Goal: Information Seeking & Learning: Learn about a topic

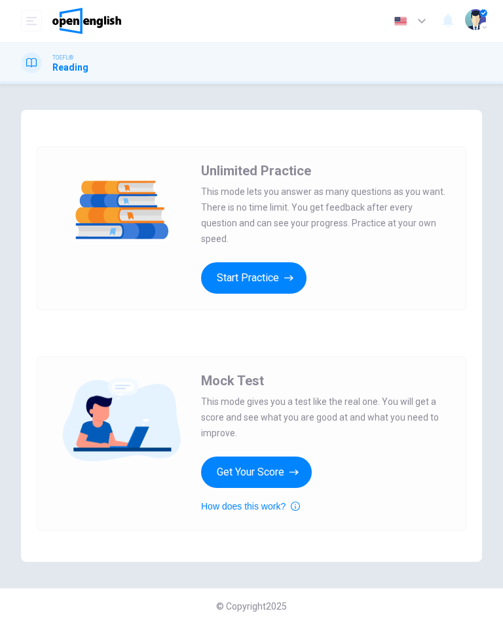
click at [286, 272] on icon "button" at bounding box center [288, 278] width 9 height 13
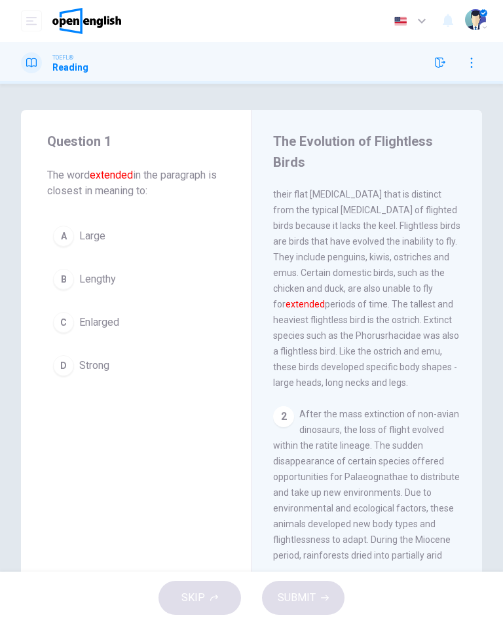
scroll to position [50, 0]
click at [79, 233] on span "Large" at bounding box center [92, 236] width 26 height 16
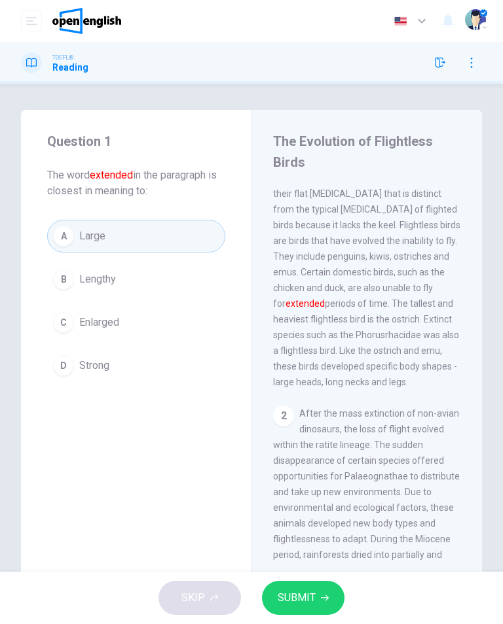
click at [315, 599] on button "SUBMIT" at bounding box center [303, 598] width 82 height 34
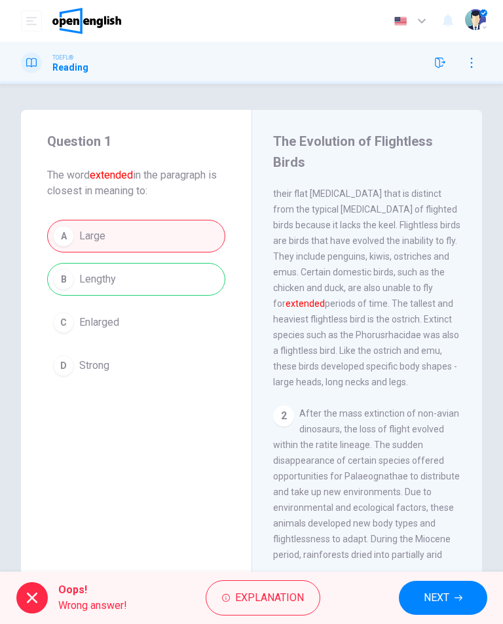
click at [436, 601] on span "NEXT" at bounding box center [436, 598] width 26 height 18
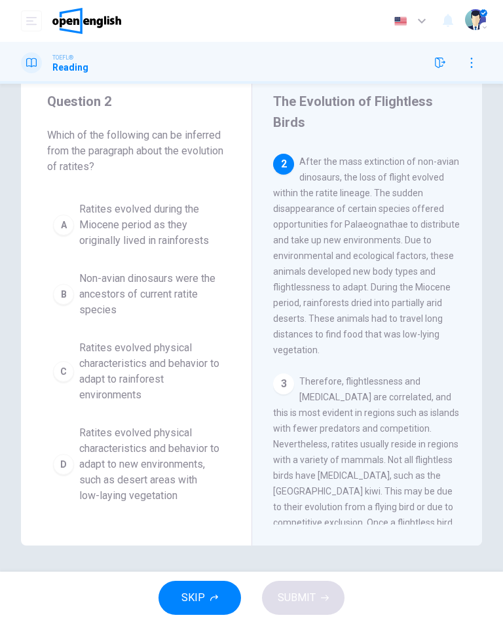
scroll to position [260, 0]
click at [103, 219] on span "Ratites evolved during the Miocene period as they originally lived in rainfores…" at bounding box center [149, 225] width 140 height 47
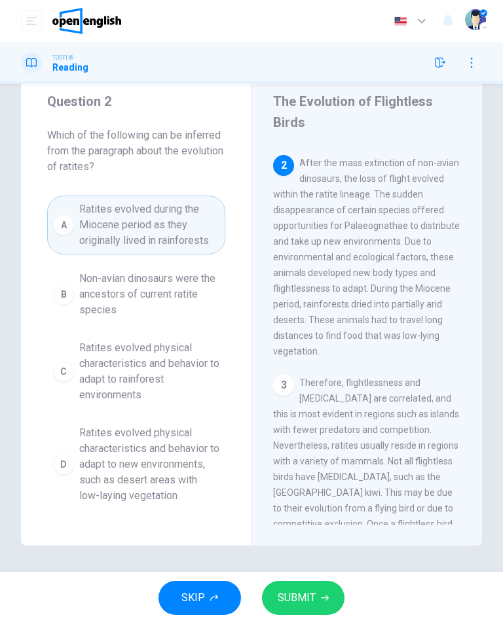
click at [304, 600] on span "SUBMIT" at bounding box center [296, 598] width 38 height 18
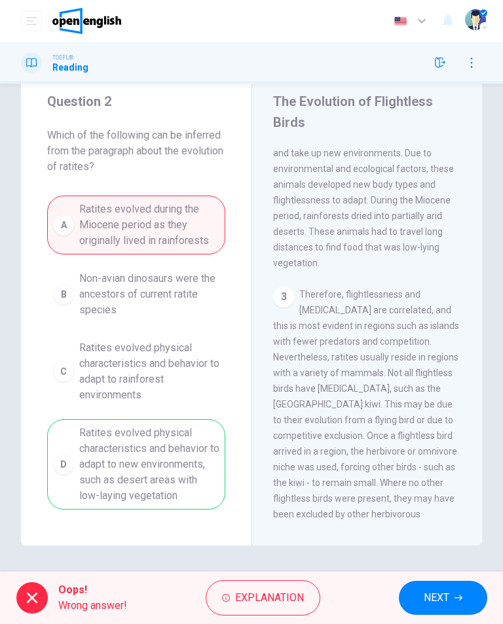
scroll to position [349, 0]
click at [442, 601] on span "NEXT" at bounding box center [436, 598] width 26 height 18
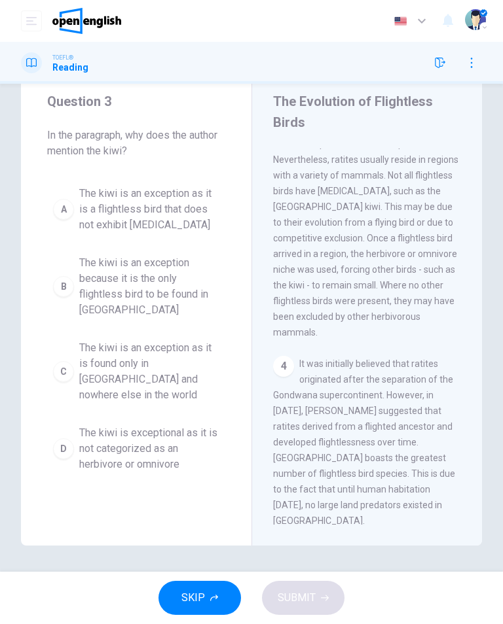
scroll to position [546, 0]
click at [145, 218] on span "The kiwi is an exception as it is a flightless bird that does not exhibit gigan…" at bounding box center [149, 209] width 140 height 47
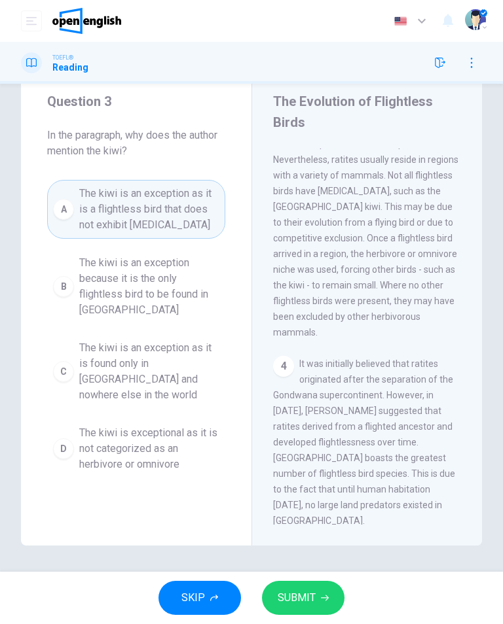
click at [311, 592] on span "SUBMIT" at bounding box center [296, 598] width 38 height 18
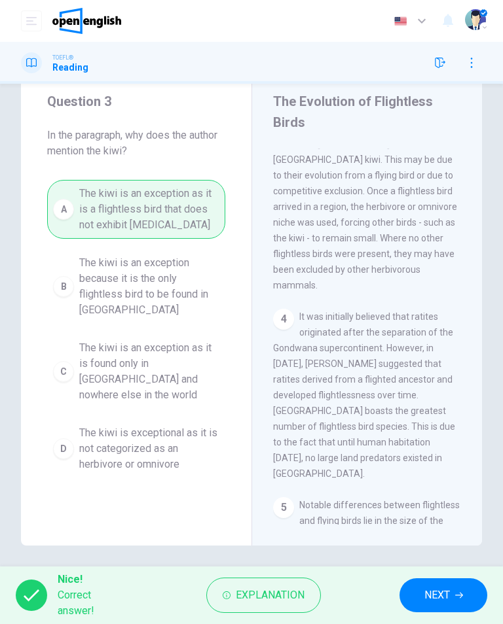
click at [448, 584] on button "NEXT" at bounding box center [443, 595] width 88 height 34
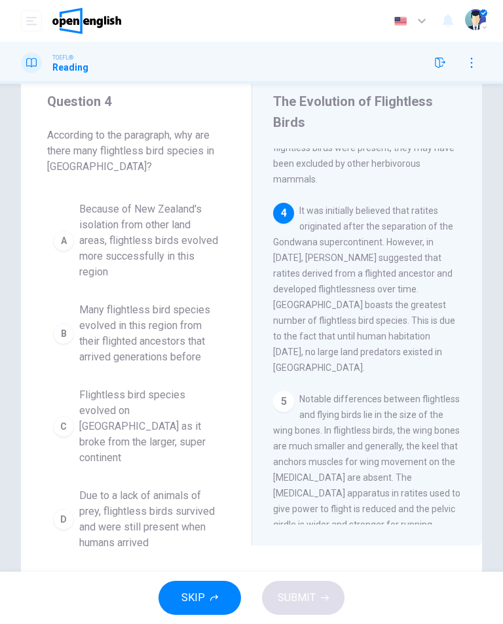
scroll to position [700, 0]
click at [154, 428] on span "Flightless bird species evolved on New Zealand as it broke from the larger, sup…" at bounding box center [149, 426] width 140 height 79
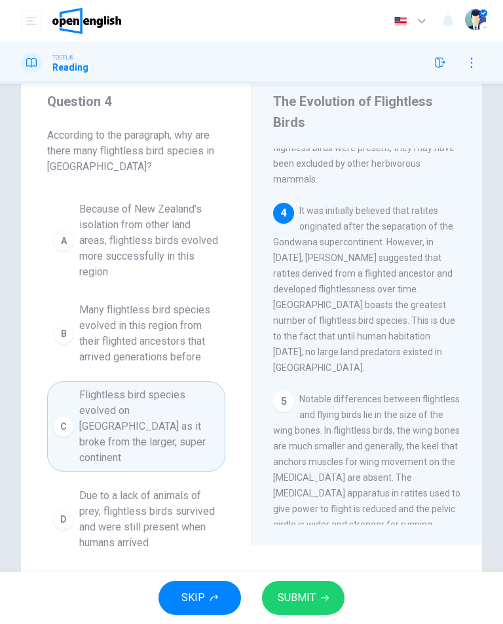
click at [321, 613] on button "SUBMIT" at bounding box center [303, 598] width 82 height 34
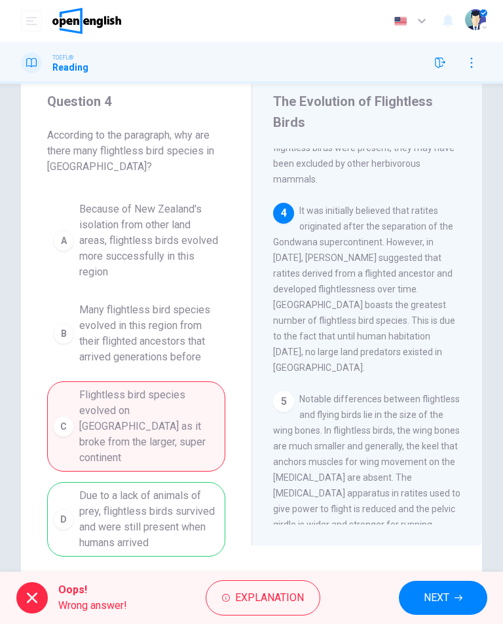
click at [437, 610] on button "NEXT" at bounding box center [443, 598] width 88 height 34
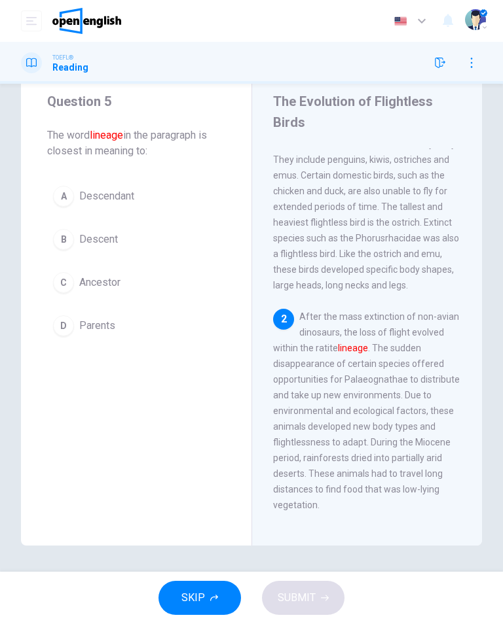
scroll to position [156, 0]
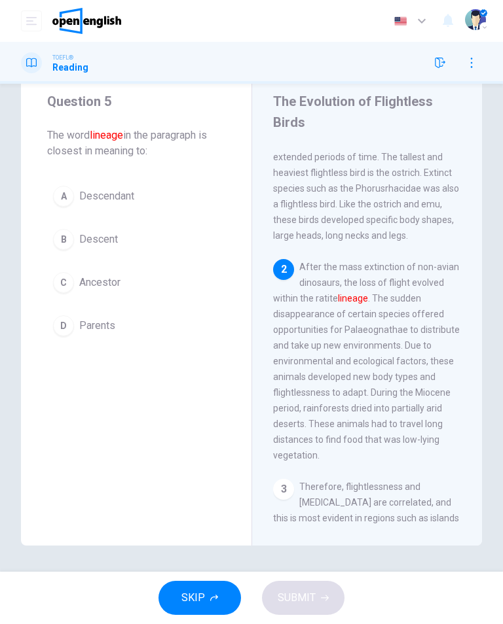
click at [141, 198] on button "A Descendant" at bounding box center [136, 196] width 178 height 33
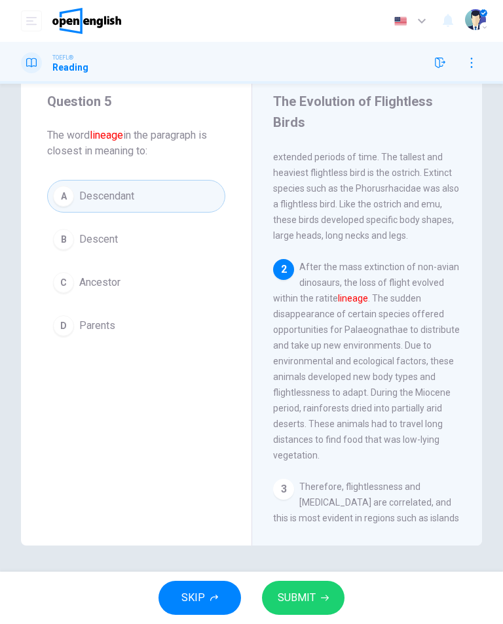
click at [313, 593] on span "SUBMIT" at bounding box center [296, 598] width 38 height 18
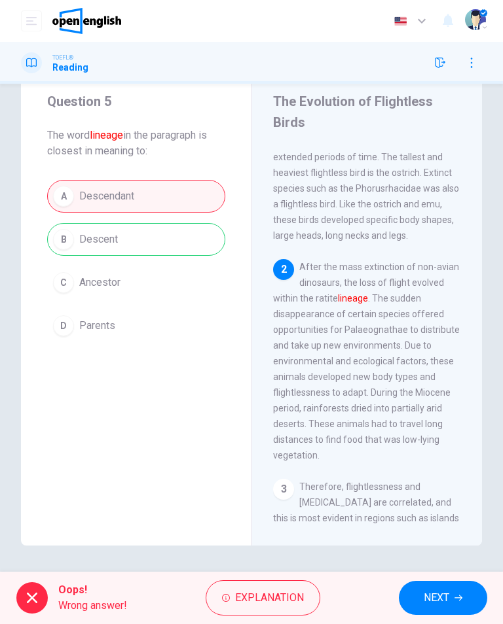
click at [436, 594] on span "NEXT" at bounding box center [436, 598] width 26 height 18
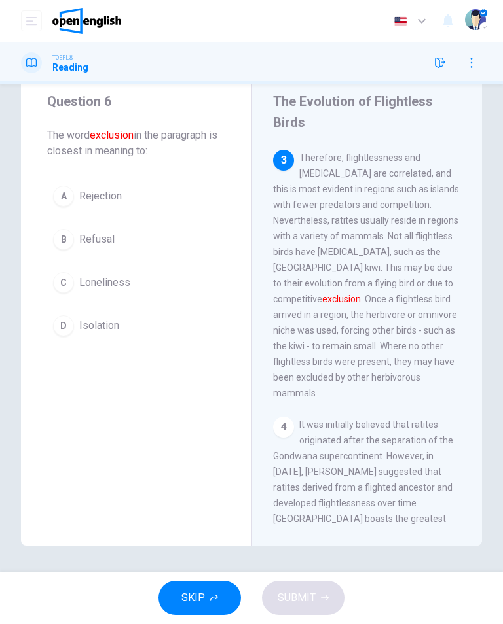
scroll to position [483, 0]
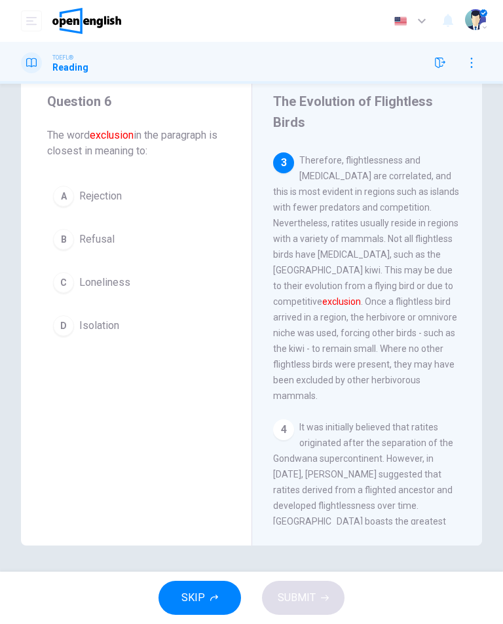
click at [130, 198] on button "A Rejection" at bounding box center [136, 196] width 178 height 33
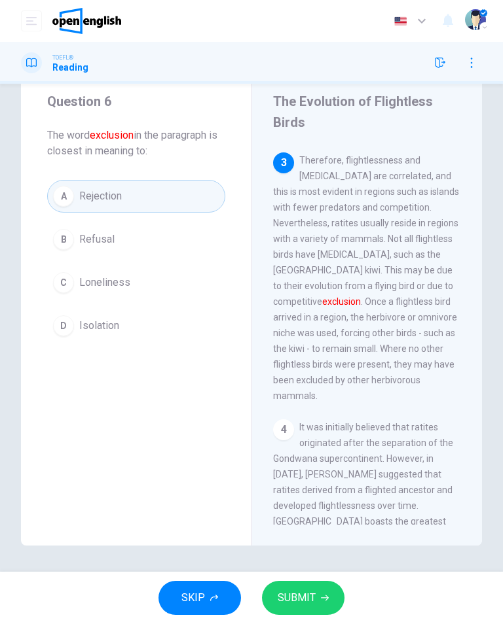
click at [318, 599] on button "SUBMIT" at bounding box center [303, 598] width 82 height 34
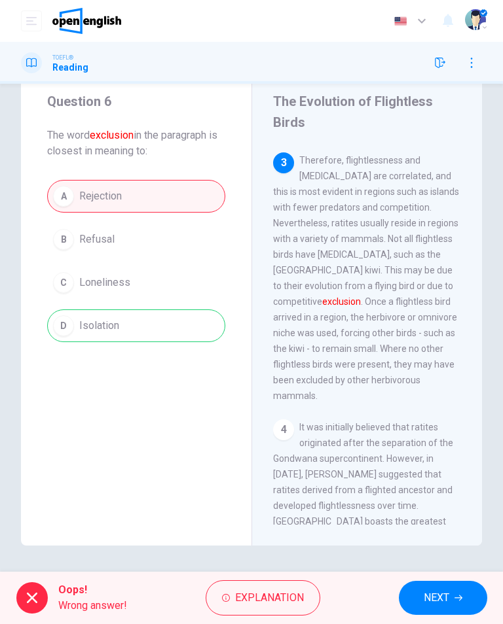
click at [444, 593] on span "NEXT" at bounding box center [436, 598] width 26 height 18
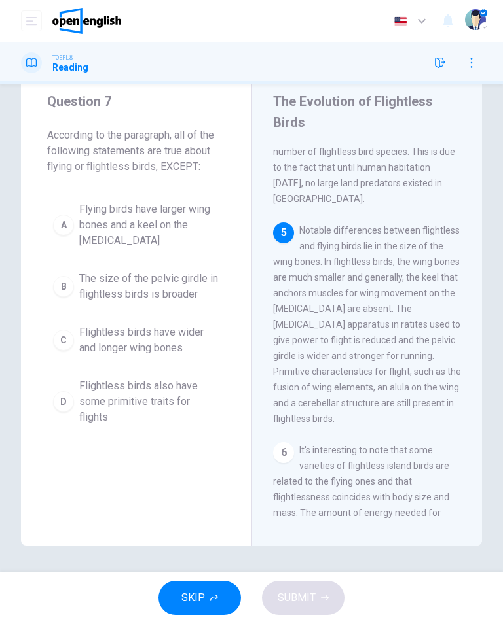
scroll to position [870, 0]
click at [194, 351] on span "Flightless birds have wider and longer wing bones" at bounding box center [149, 340] width 140 height 31
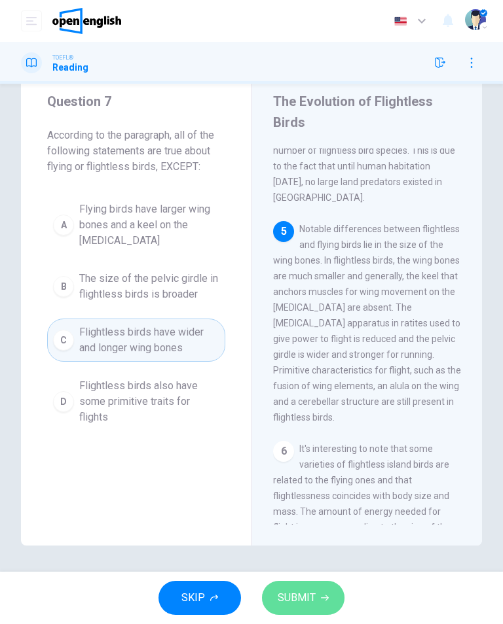
click at [313, 605] on span "SUBMIT" at bounding box center [296, 598] width 38 height 18
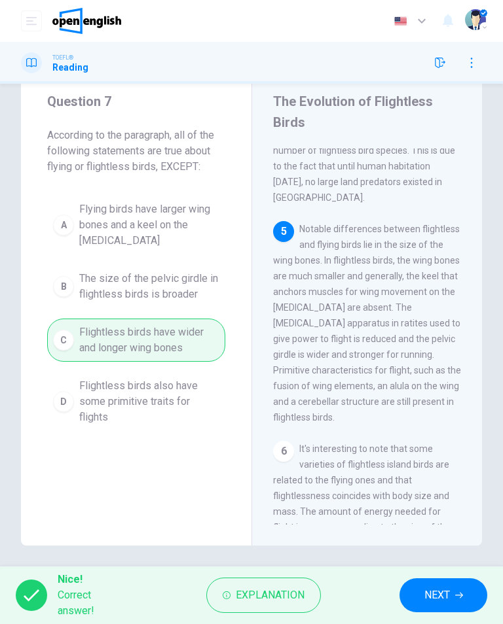
click at [440, 594] on span "NEXT" at bounding box center [437, 595] width 26 height 18
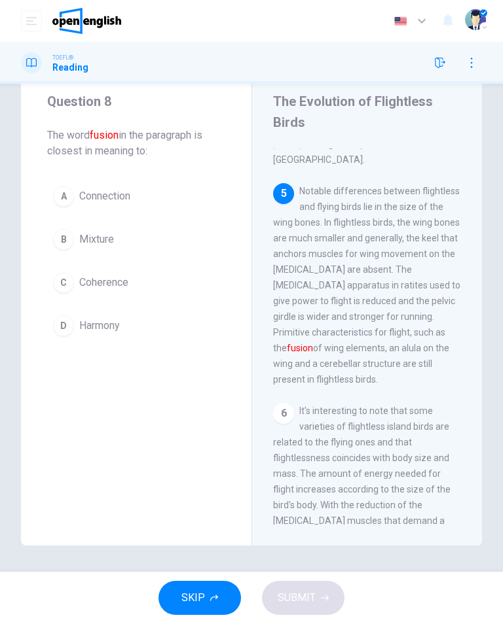
scroll to position [911, 0]
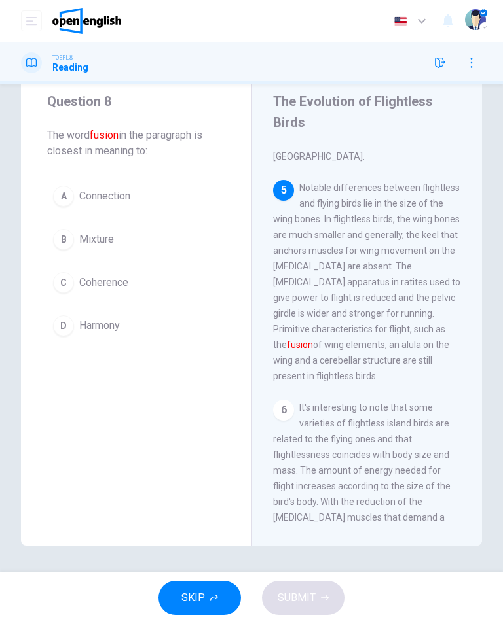
click at [101, 230] on button "B Mixture" at bounding box center [136, 239] width 178 height 33
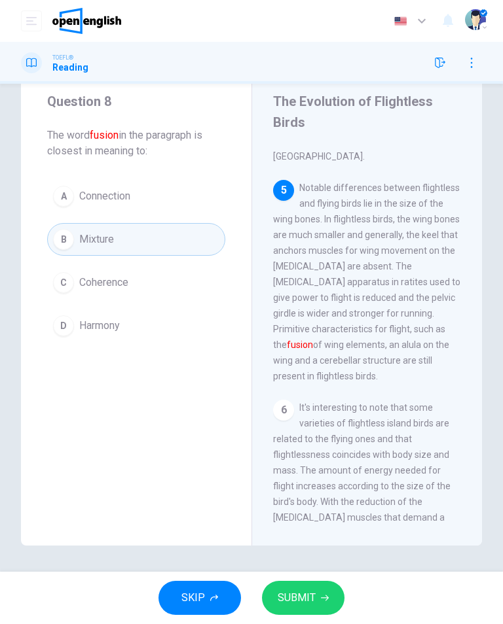
click at [318, 602] on button "SUBMIT" at bounding box center [303, 598] width 82 height 34
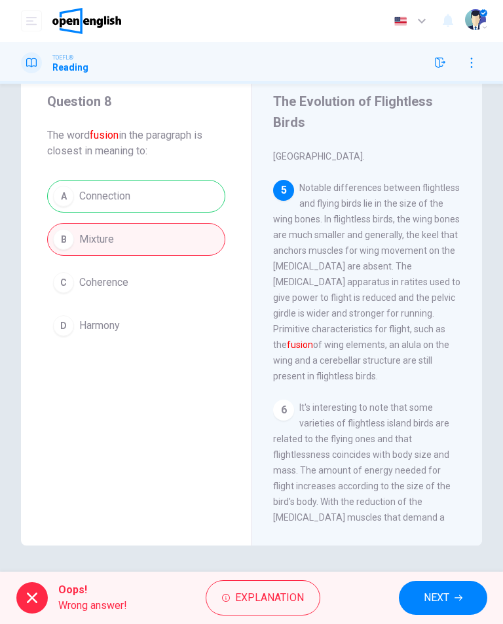
click at [428, 611] on button "NEXT" at bounding box center [443, 598] width 88 height 34
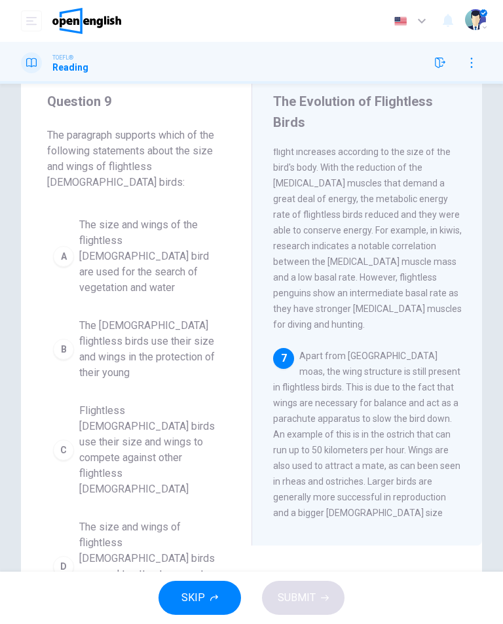
scroll to position [1367, 0]
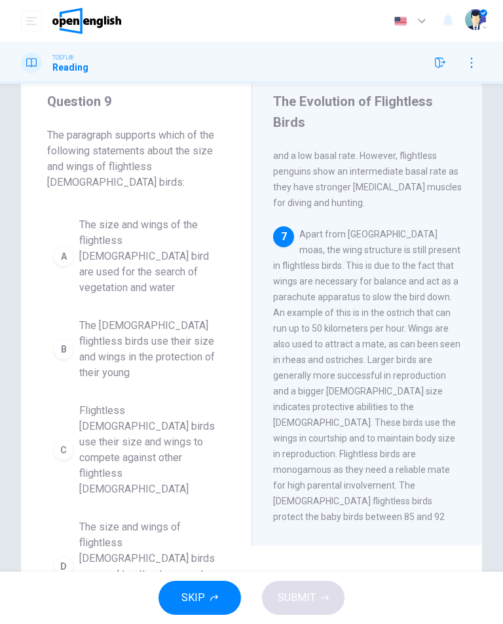
click at [179, 312] on button "B The male flightless birds use their size and wings in the protection of their…" at bounding box center [136, 349] width 178 height 75
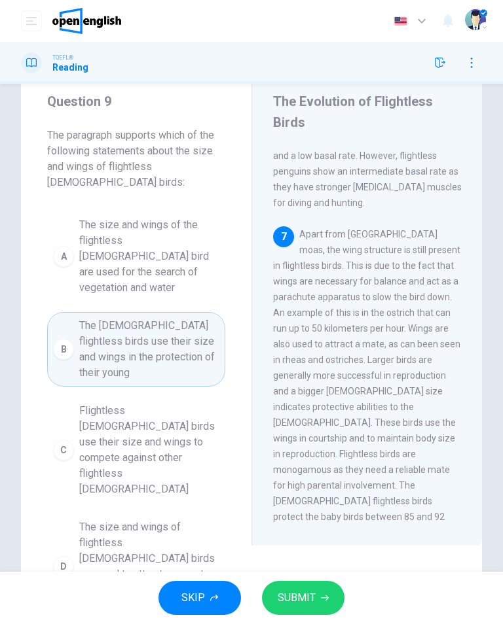
click at [311, 596] on span "SUBMIT" at bounding box center [296, 598] width 38 height 18
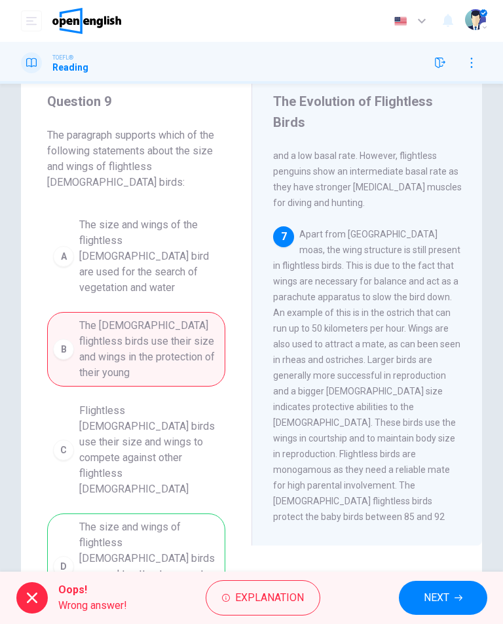
click at [435, 606] on button "NEXT" at bounding box center [443, 598] width 88 height 34
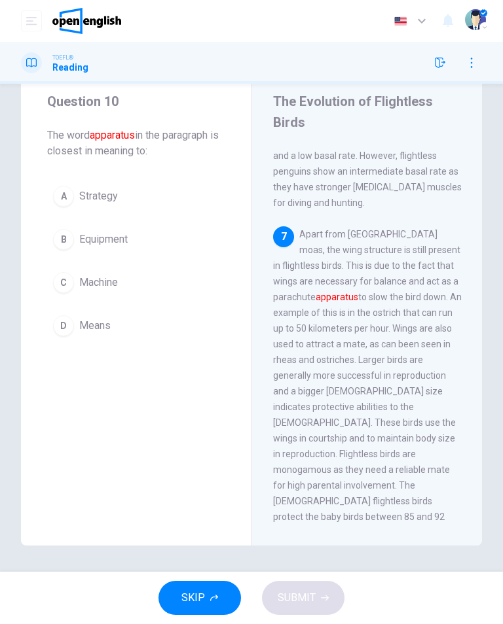
click at [115, 197] on span "Strategy" at bounding box center [98, 196] width 39 height 16
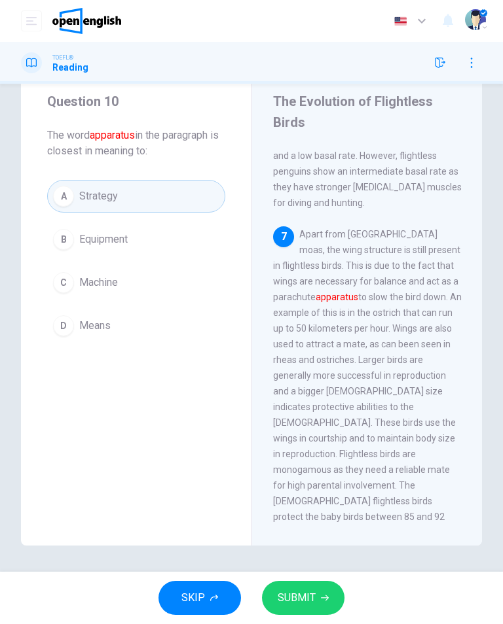
click at [317, 597] on button "SUBMIT" at bounding box center [303, 598] width 82 height 34
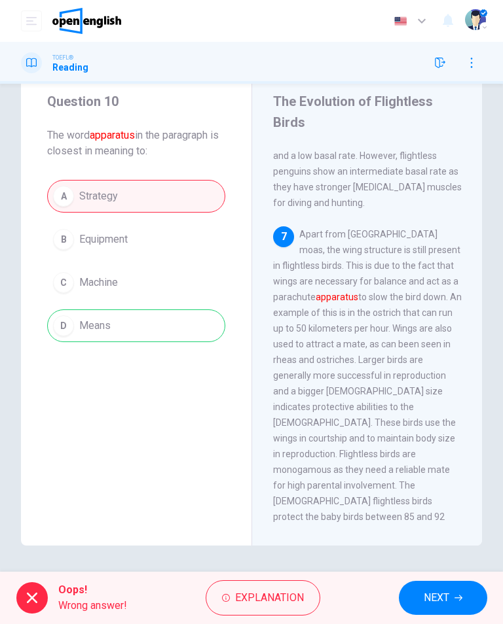
click at [440, 598] on span "NEXT" at bounding box center [436, 598] width 26 height 18
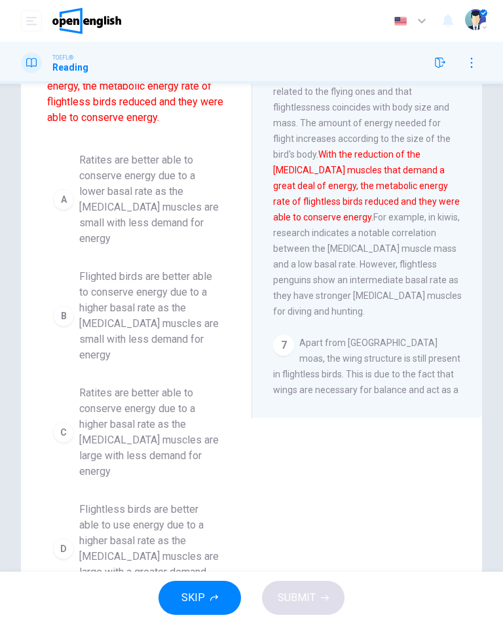
scroll to position [170, 0]
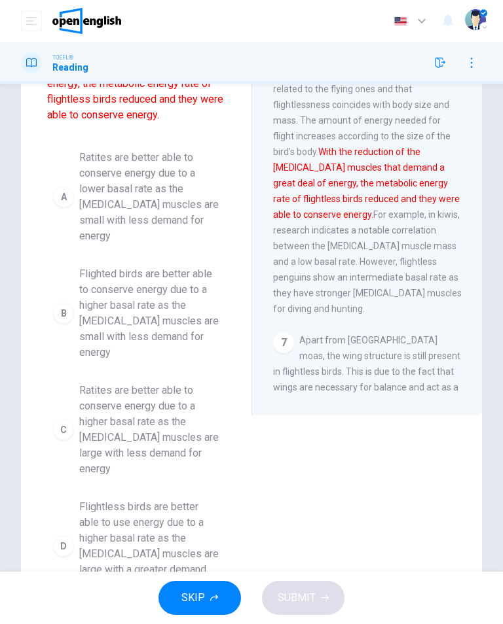
click at [154, 186] on span "Ratites are better able to conserve energy due to a lower basal rate as the pec…" at bounding box center [149, 197] width 140 height 94
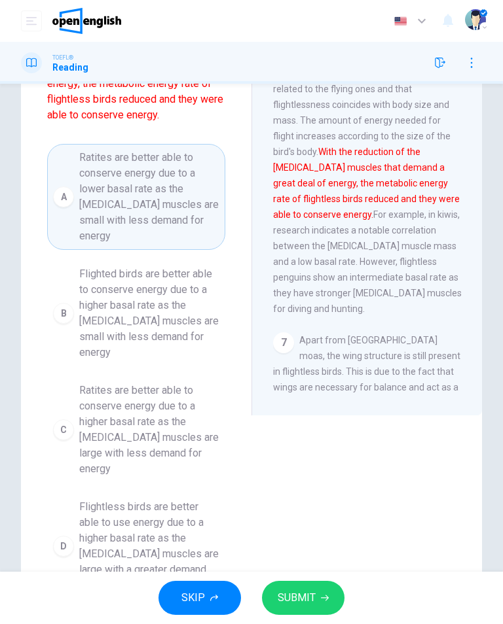
click at [298, 602] on span "SUBMIT" at bounding box center [296, 598] width 38 height 18
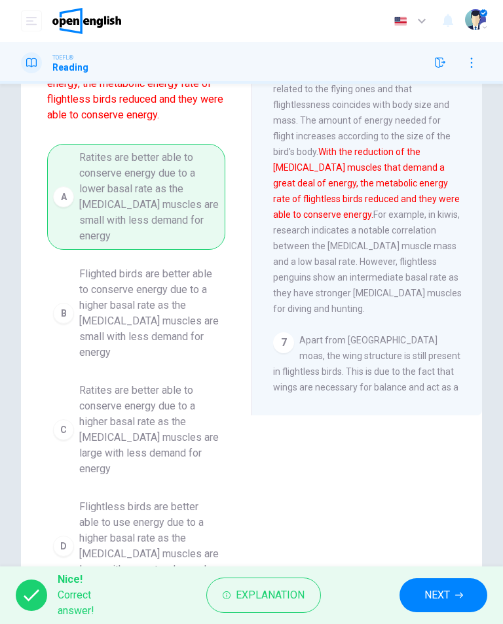
click at [427, 607] on button "NEXT" at bounding box center [443, 595] width 88 height 34
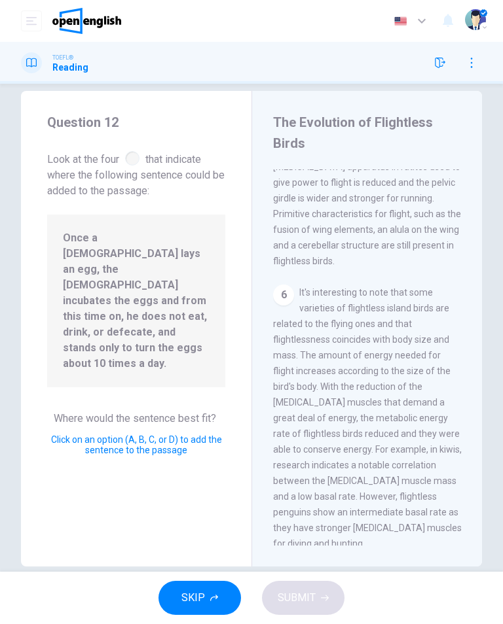
scroll to position [1388, 0]
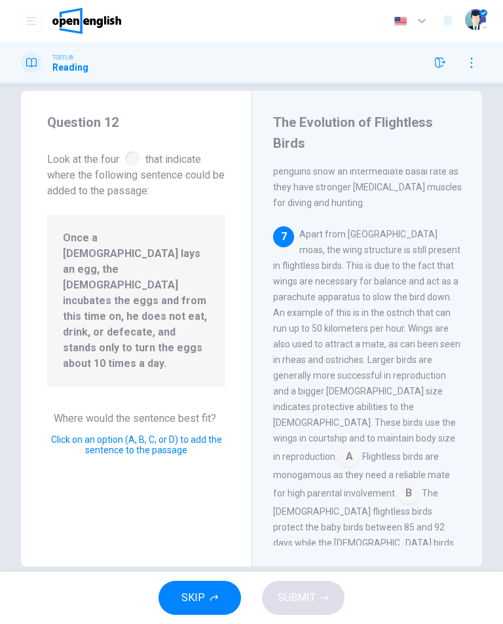
click at [296, 552] on input at bounding box center [306, 562] width 21 height 21
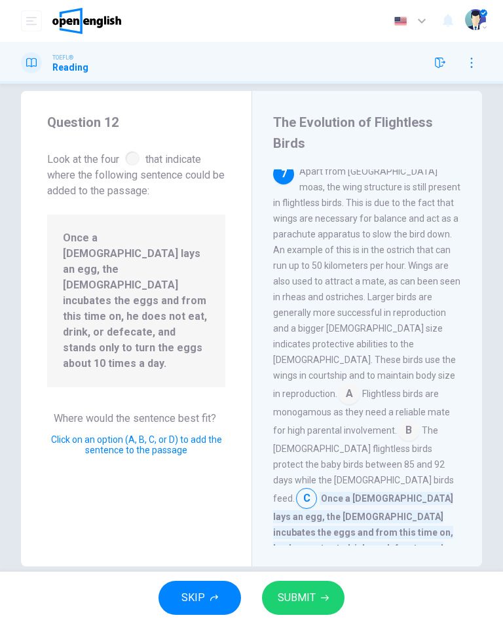
scroll to position [1450, 0]
click at [313, 614] on button "SUBMIT" at bounding box center [303, 598] width 82 height 34
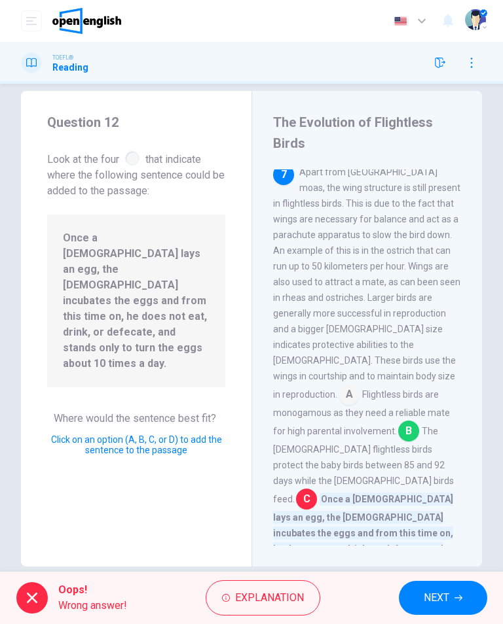
click at [440, 590] on span "NEXT" at bounding box center [436, 598] width 26 height 18
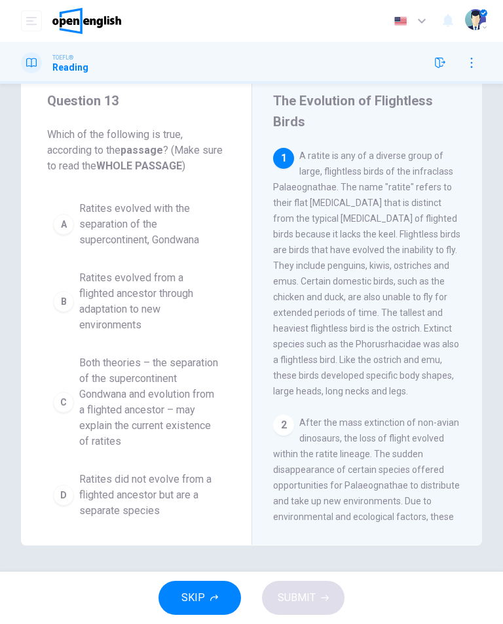
scroll to position [0, 0]
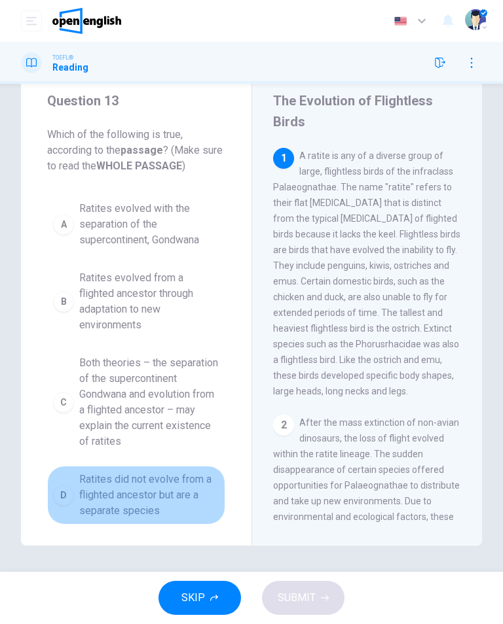
click at [163, 502] on span "Ratites did not evolve from a flighted ancestor but are a separate species" at bounding box center [149, 495] width 140 height 47
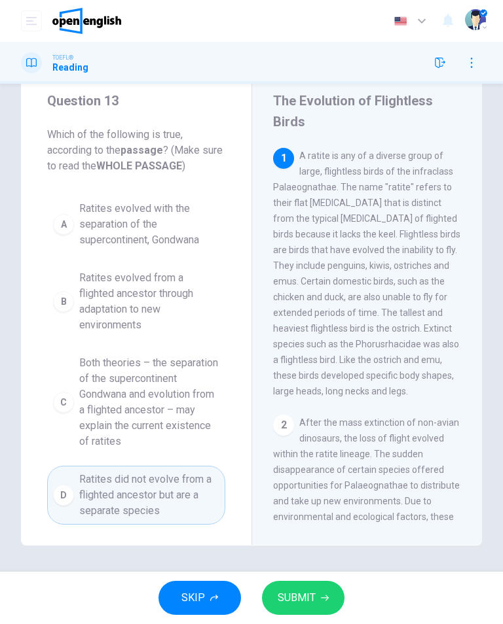
click at [319, 594] on button "SUBMIT" at bounding box center [303, 598] width 82 height 34
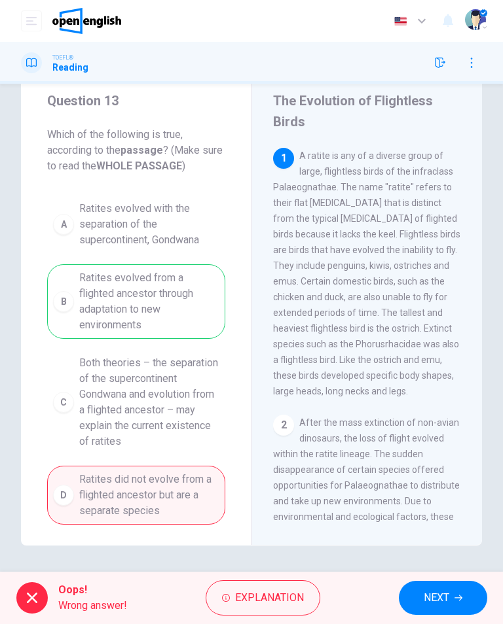
click at [438, 589] on span "NEXT" at bounding box center [436, 598] width 26 height 18
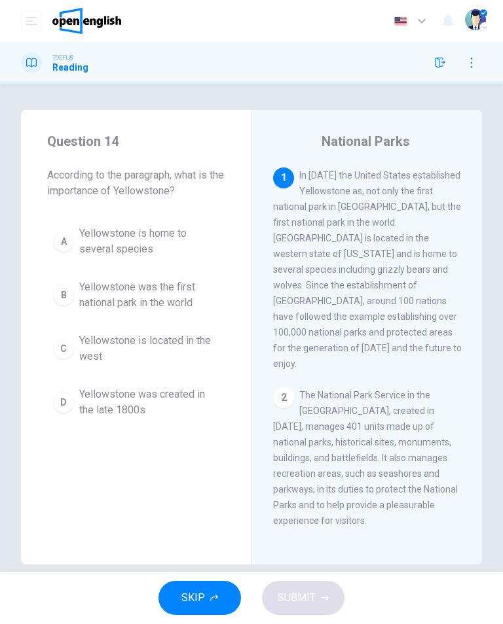
click at [121, 297] on span "Yellowstone was the first national park in the world" at bounding box center [149, 294] width 140 height 31
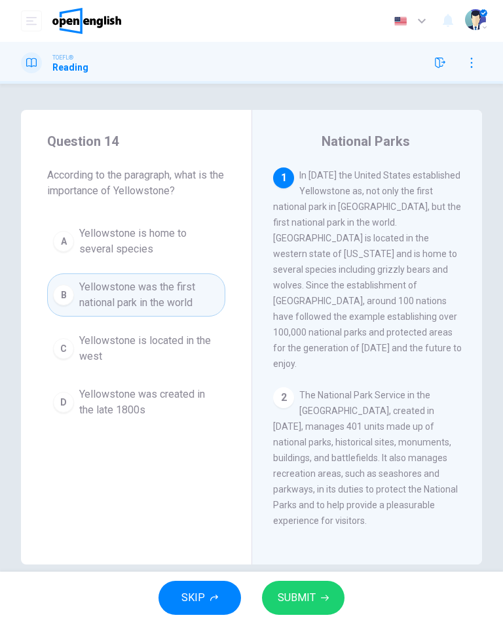
click at [313, 599] on span "SUBMIT" at bounding box center [296, 598] width 38 height 18
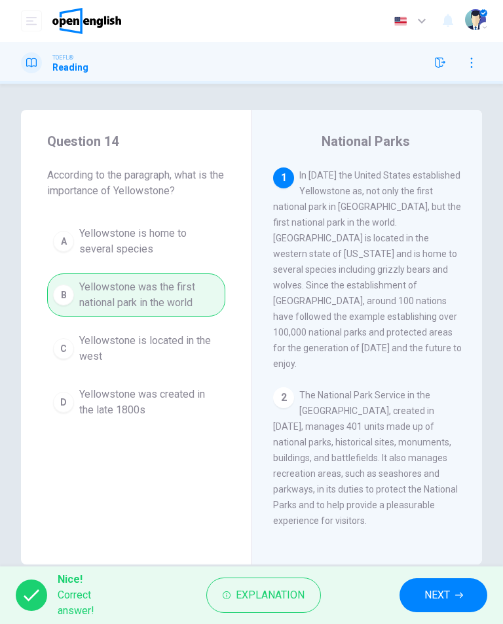
click at [441, 587] on span "NEXT" at bounding box center [437, 595] width 26 height 18
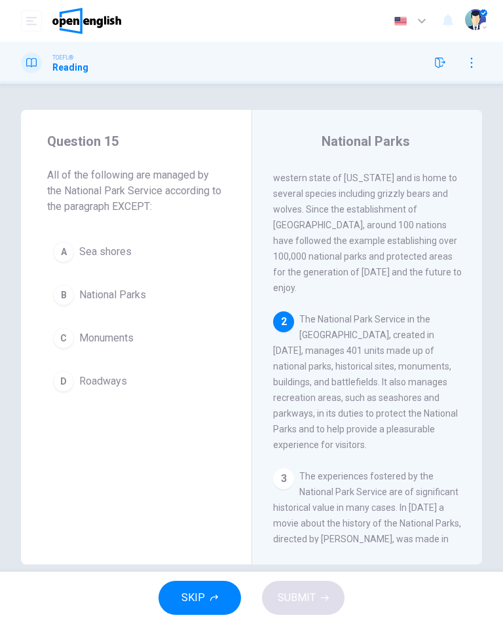
scroll to position [84, 0]
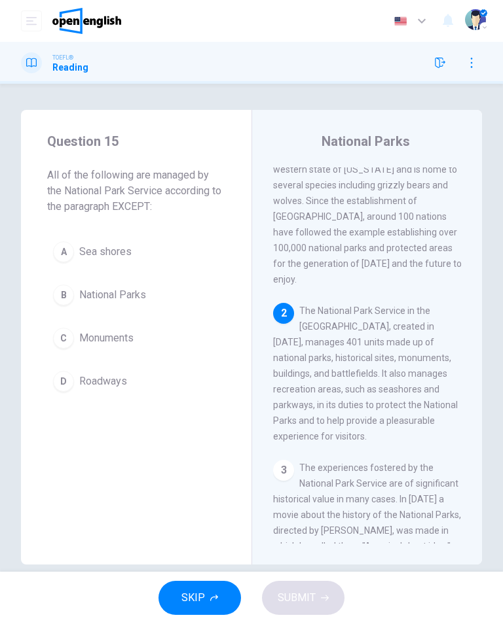
click at [116, 263] on button "A Sea shores" at bounding box center [136, 252] width 178 height 33
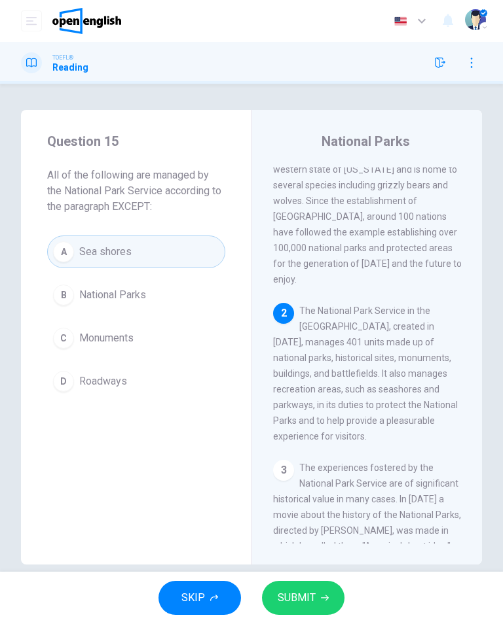
click at [311, 596] on span "SUBMIT" at bounding box center [296, 598] width 38 height 18
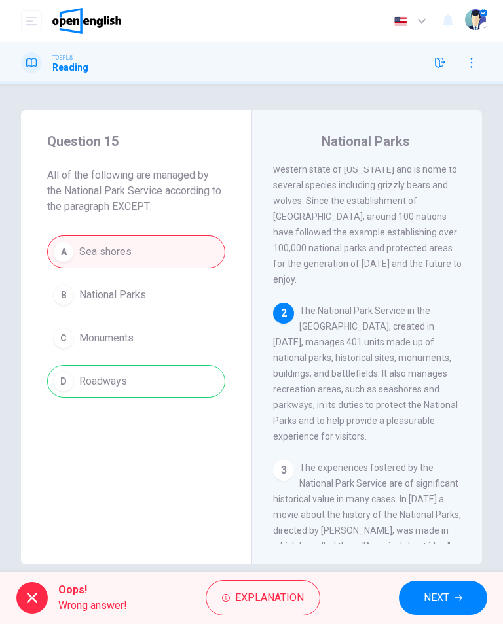
click at [439, 597] on span "NEXT" at bounding box center [436, 598] width 26 height 18
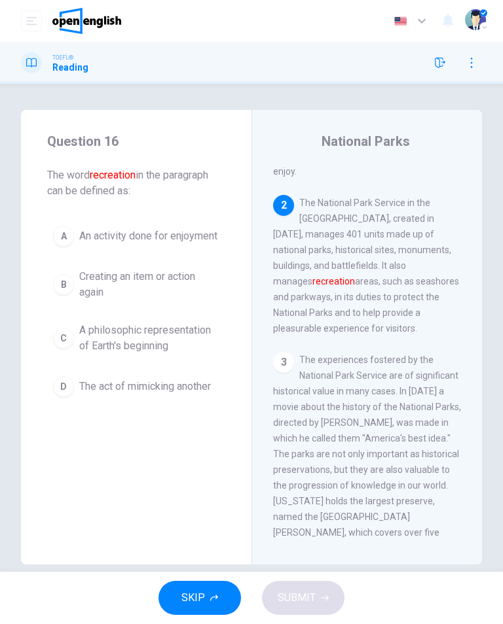
scroll to position [204, 0]
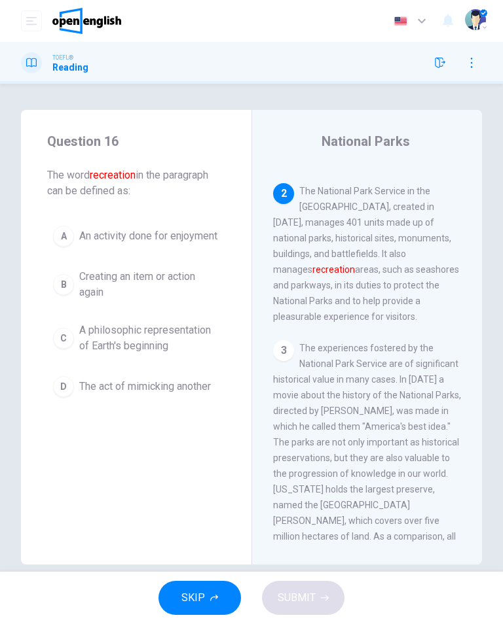
click at [152, 253] on button "A An activity done for enjoyment" at bounding box center [136, 236] width 178 height 33
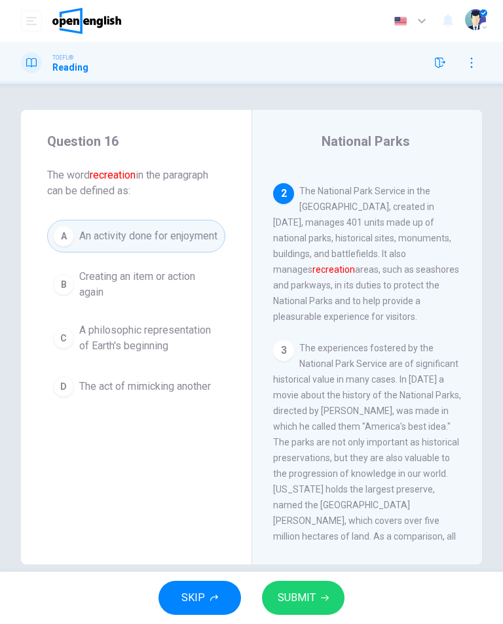
click at [313, 611] on button "SUBMIT" at bounding box center [303, 598] width 82 height 34
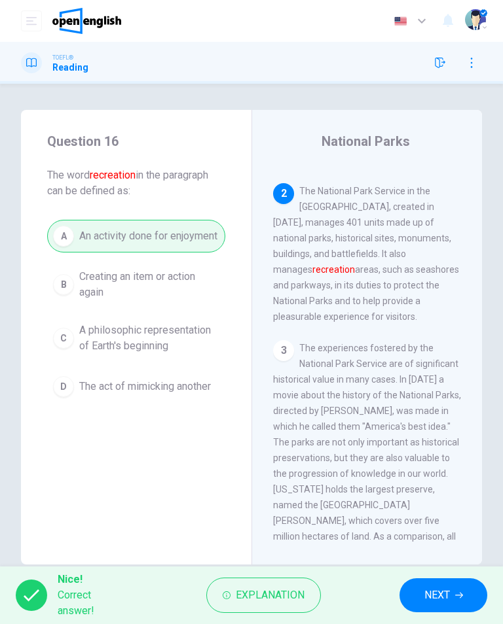
click at [433, 596] on span "NEXT" at bounding box center [437, 595] width 26 height 18
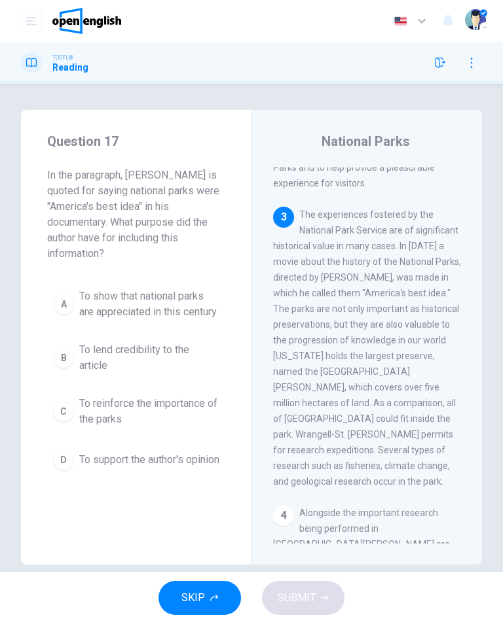
scroll to position [338, 0]
click at [146, 476] on button "D To support the author's opinion" at bounding box center [136, 460] width 178 height 33
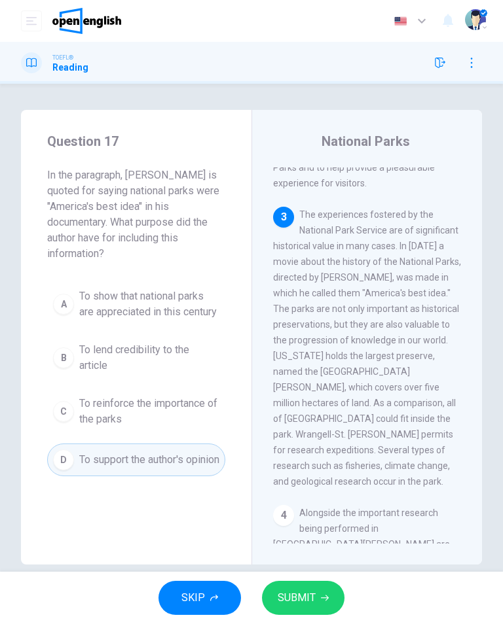
click at [151, 411] on button "C To reinforce the importance of the parks" at bounding box center [136, 411] width 178 height 43
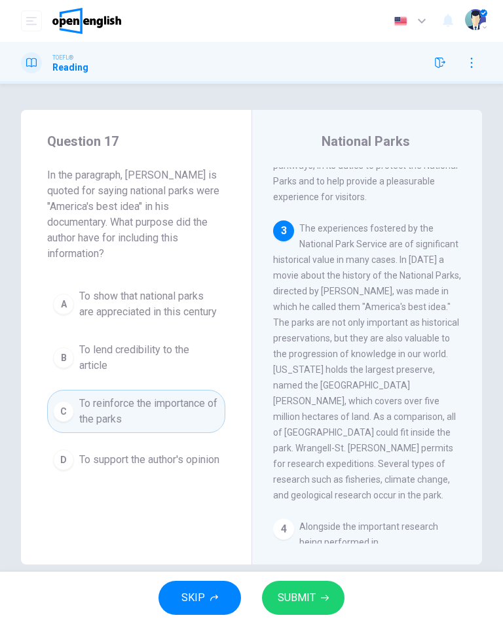
scroll to position [324, 0]
click at [313, 586] on button "SUBMIT" at bounding box center [303, 598] width 82 height 34
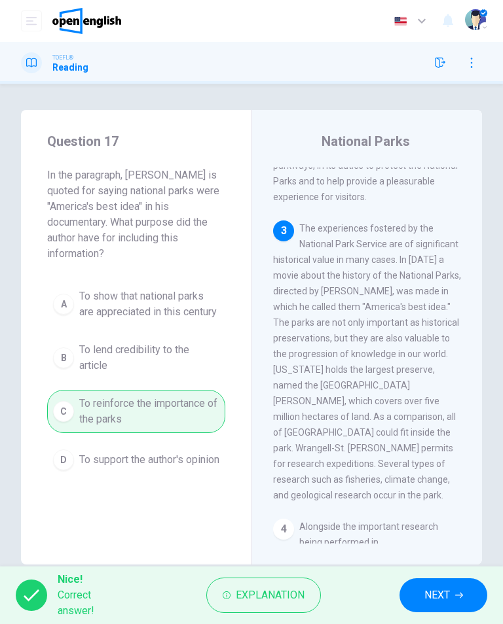
click at [438, 598] on span "NEXT" at bounding box center [437, 595] width 26 height 18
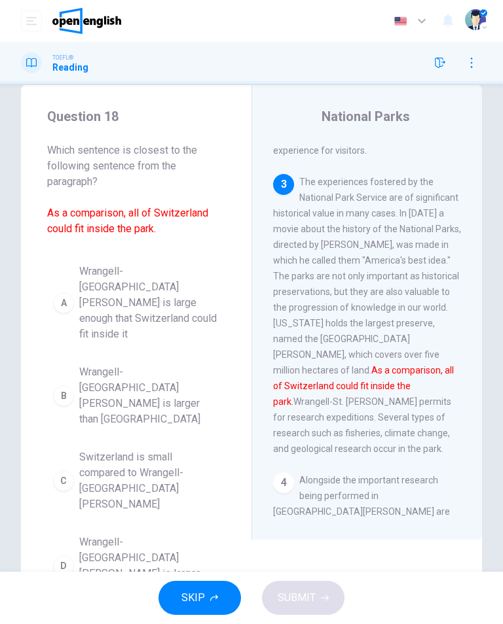
scroll to position [25, 0]
click at [118, 293] on span "Wrangell-St. Elias National Park is large enough that Switzerland could fit ins…" at bounding box center [149, 303] width 140 height 79
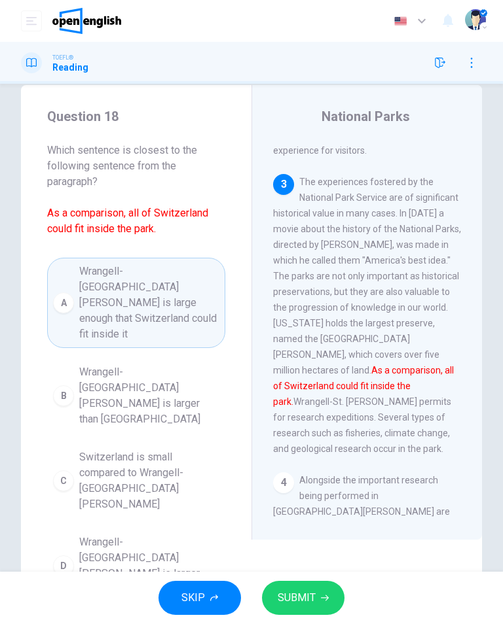
click at [297, 590] on span "SUBMIT" at bounding box center [296, 598] width 38 height 18
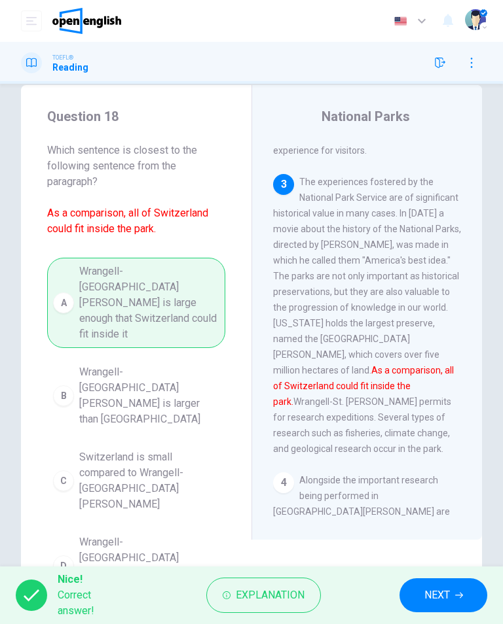
click at [440, 596] on span "NEXT" at bounding box center [437, 595] width 26 height 18
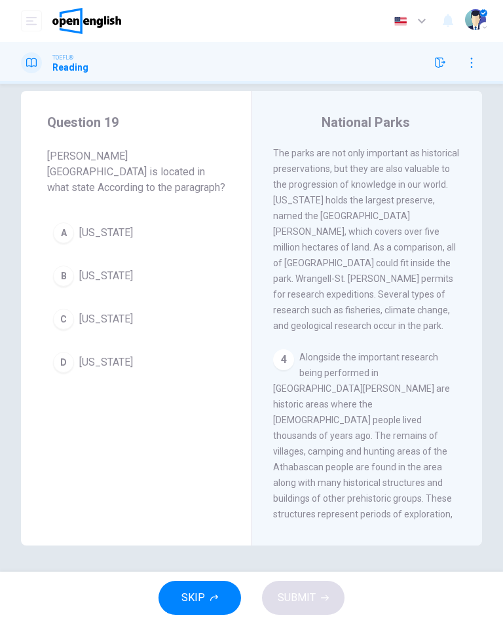
scroll to position [775, 0]
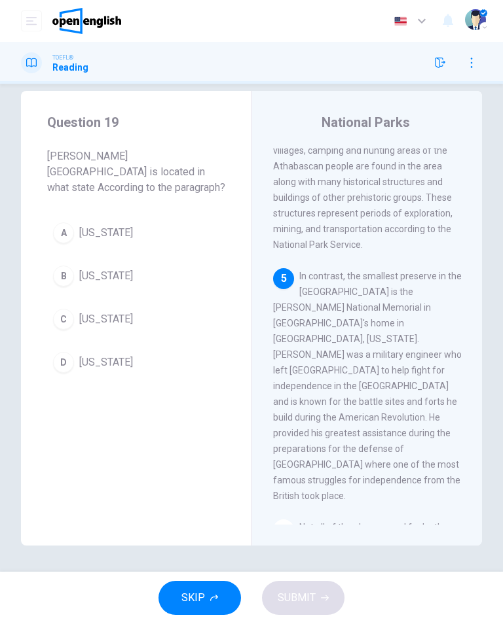
click at [149, 235] on button "A Pennsylvania" at bounding box center [136, 233] width 178 height 33
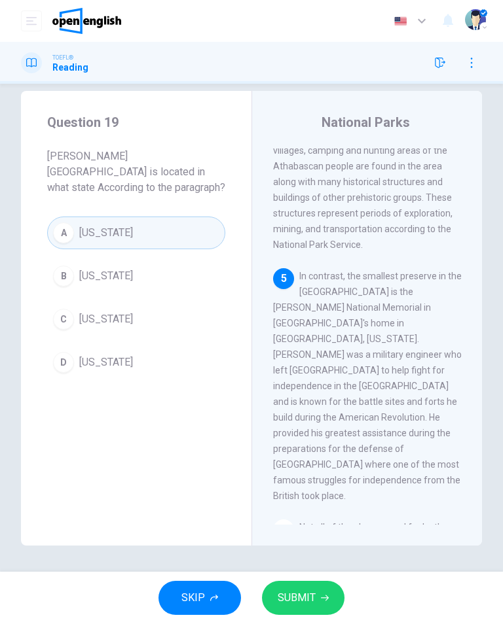
click at [302, 596] on span "SUBMIT" at bounding box center [296, 598] width 38 height 18
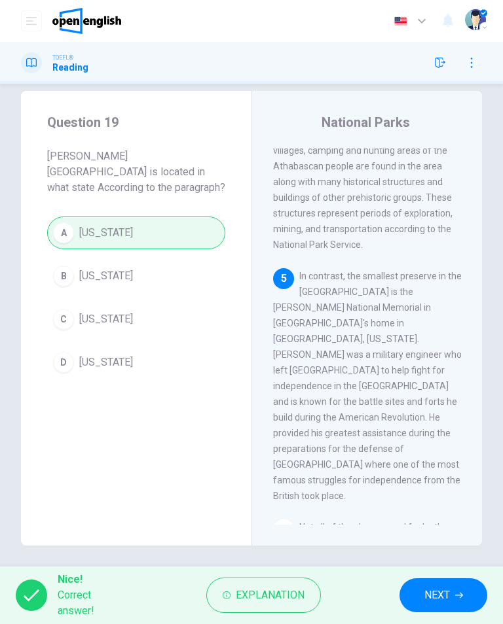
click at [451, 589] on button "NEXT" at bounding box center [443, 595] width 88 height 34
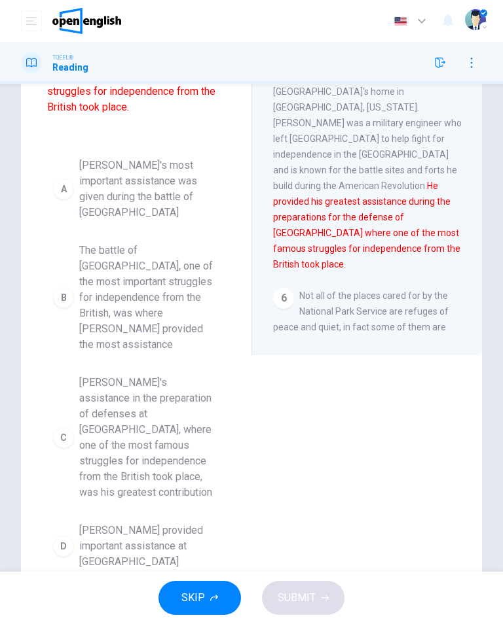
scroll to position [213, 0]
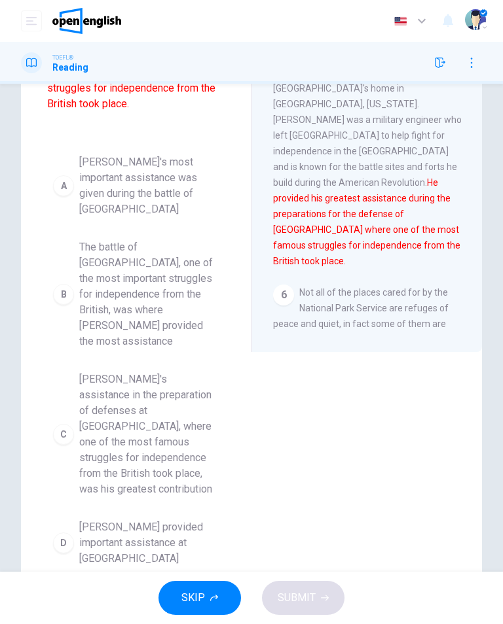
click at [153, 270] on span "The battle of Saratoga, one of the most important struggles for independence fr…" at bounding box center [149, 295] width 140 height 110
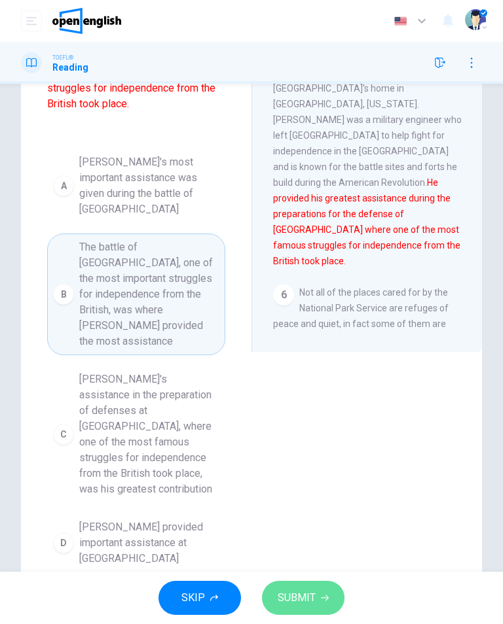
click at [312, 586] on button "SUBMIT" at bounding box center [303, 598] width 82 height 34
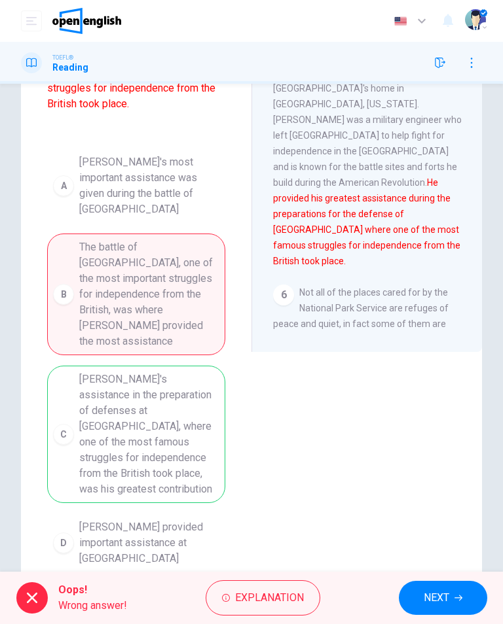
click at [436, 600] on span "NEXT" at bounding box center [436, 598] width 26 height 18
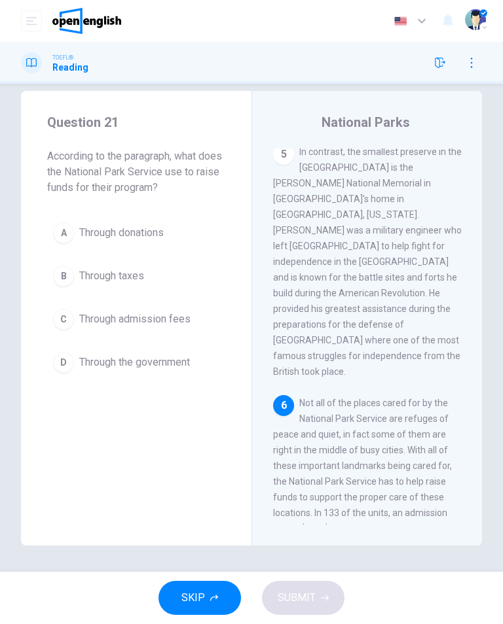
scroll to position [1011, 0]
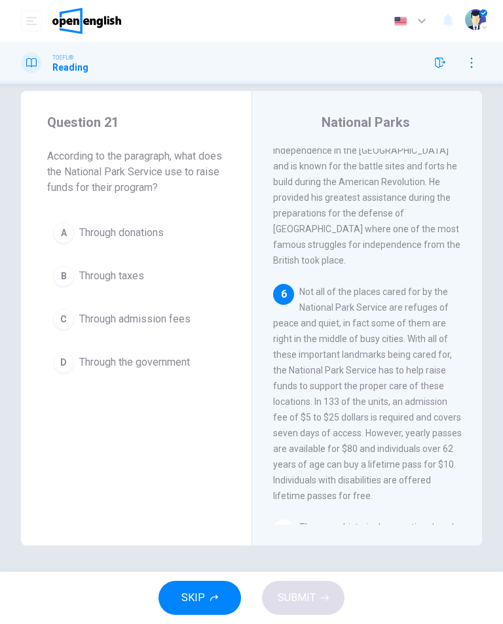
click at [174, 311] on span "Through admission fees" at bounding box center [134, 319] width 111 height 16
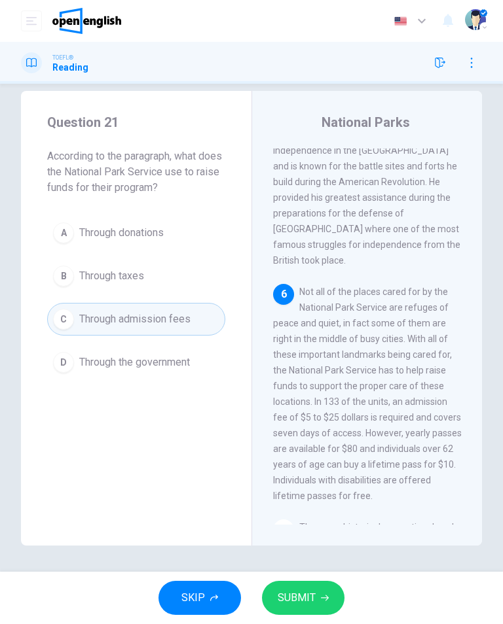
click at [304, 603] on span "SUBMIT" at bounding box center [296, 598] width 38 height 18
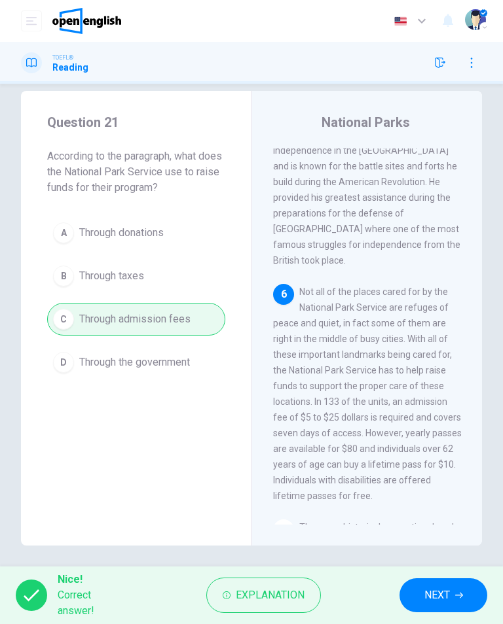
click at [433, 611] on button "NEXT" at bounding box center [443, 595] width 88 height 34
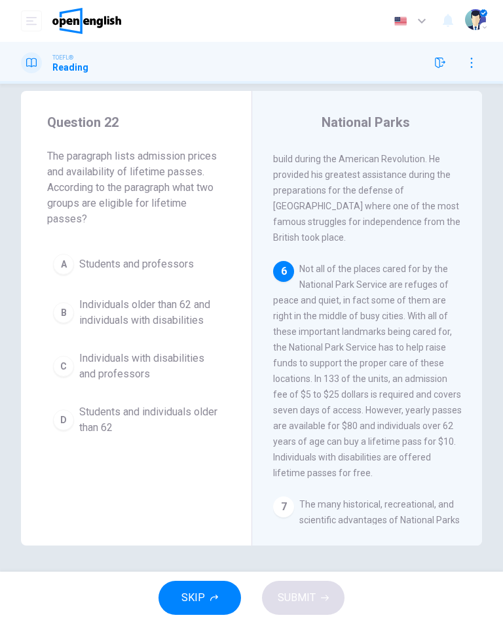
scroll to position [1037, 0]
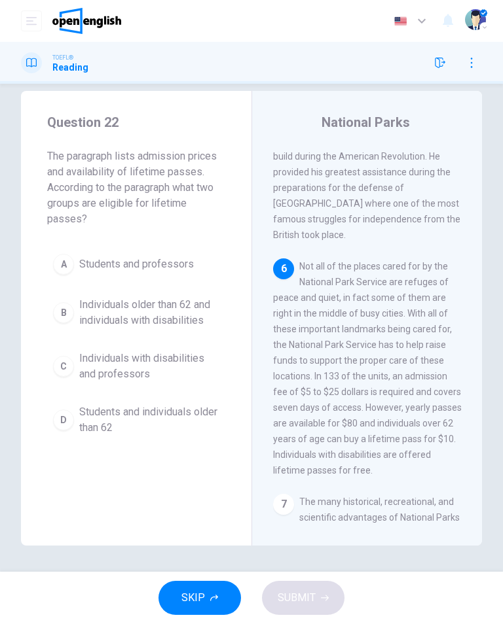
click at [211, 316] on span "Individuals older than 62 and individuals with disabilities" at bounding box center [149, 312] width 140 height 31
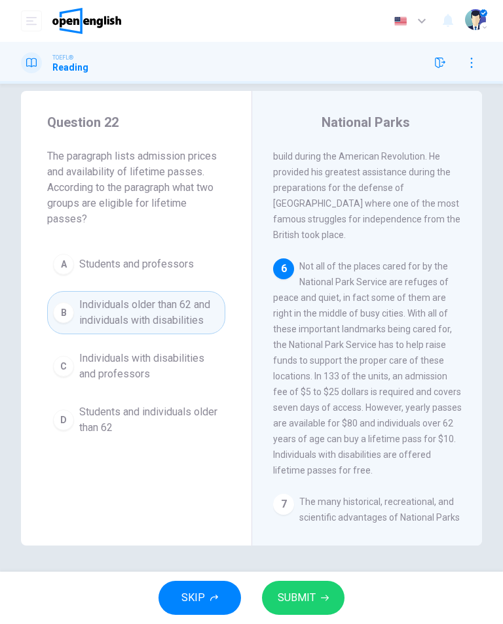
click at [309, 611] on button "SUBMIT" at bounding box center [303, 598] width 82 height 34
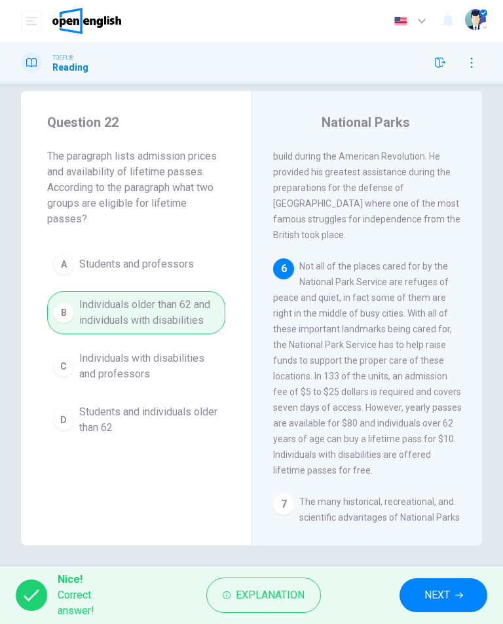
click at [446, 601] on span "NEXT" at bounding box center [437, 595] width 26 height 18
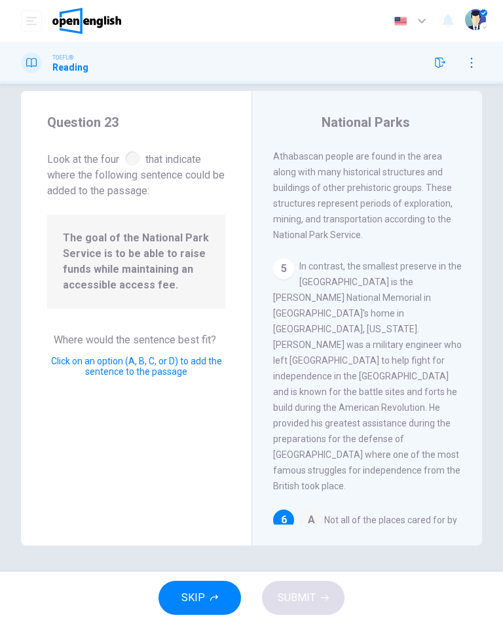
scroll to position [1032, 0]
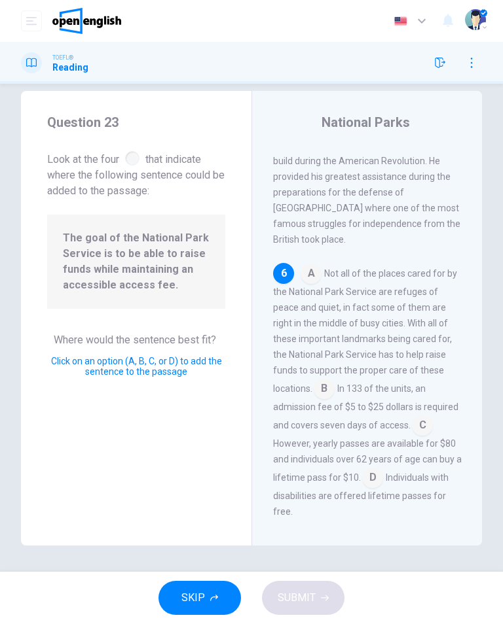
click at [397, 389] on div "A Not all of the places cared for by the National Park Service are refuges of p…" at bounding box center [367, 391] width 188 height 257
click at [362, 469] on input at bounding box center [372, 479] width 21 height 21
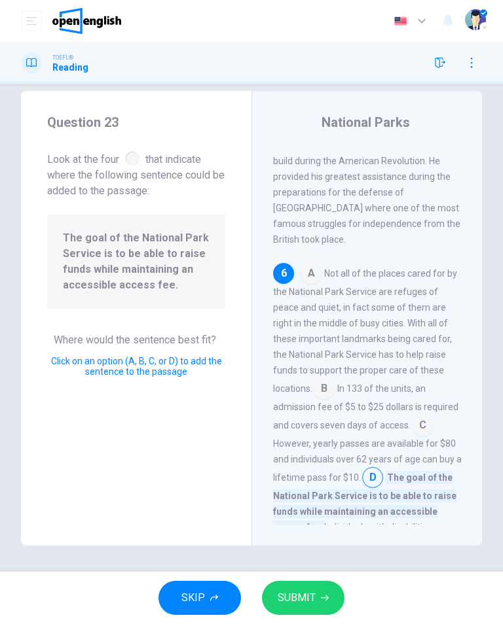
click at [412, 416] on input at bounding box center [422, 426] width 21 height 21
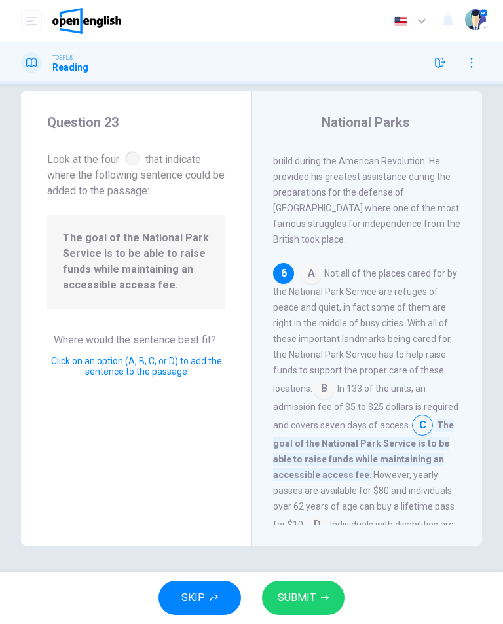
click at [295, 596] on span "SUBMIT" at bounding box center [296, 598] width 38 height 18
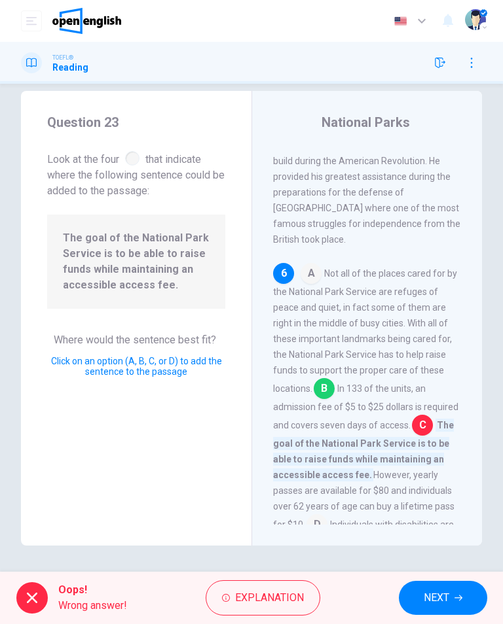
click at [429, 595] on span "NEXT" at bounding box center [436, 598] width 26 height 18
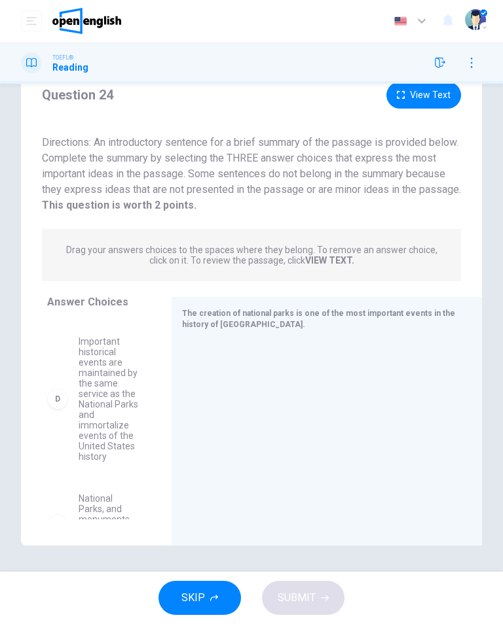
scroll to position [331, 0]
click at [105, 417] on span "Important historical events are maintained by the same service as the National …" at bounding box center [110, 406] width 62 height 126
click at [183, 419] on div at bounding box center [321, 427] width 279 height 175
click at [104, 423] on span "Important historical events are maintained by the same service as the National …" at bounding box center [110, 406] width 62 height 126
click at [219, 397] on div at bounding box center [321, 427] width 279 height 175
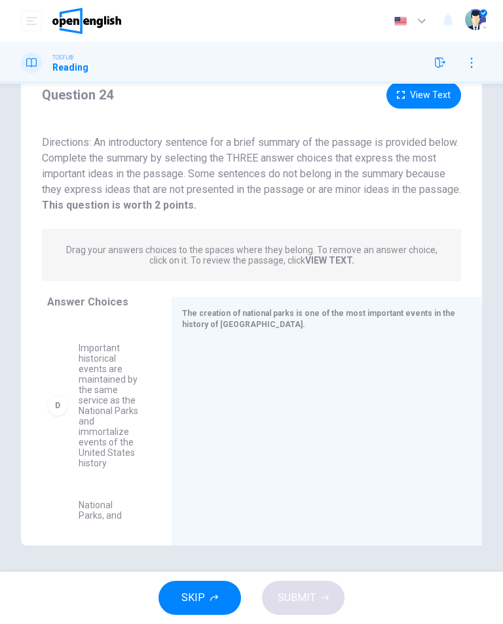
scroll to position [329, 0]
click at [106, 412] on span "Important historical events are maintained by the same service as the National …" at bounding box center [110, 409] width 62 height 126
click at [232, 389] on div at bounding box center [321, 427] width 279 height 175
click at [104, 431] on span "Important historical events are maintained by the same service as the National …" at bounding box center [110, 409] width 62 height 126
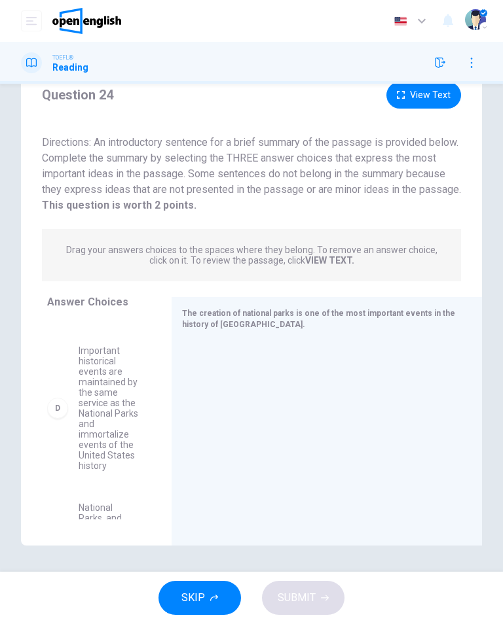
click at [58, 412] on div "D" at bounding box center [57, 408] width 21 height 21
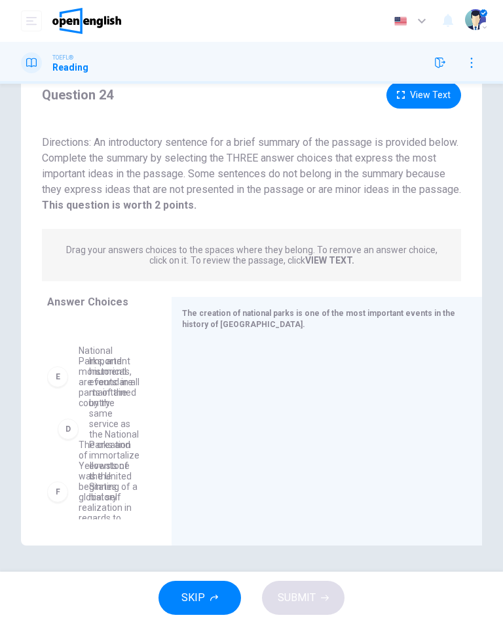
click at [51, 414] on div "E National Parks, and monuments, are found in all parts of the country" at bounding box center [98, 377] width 103 height 84
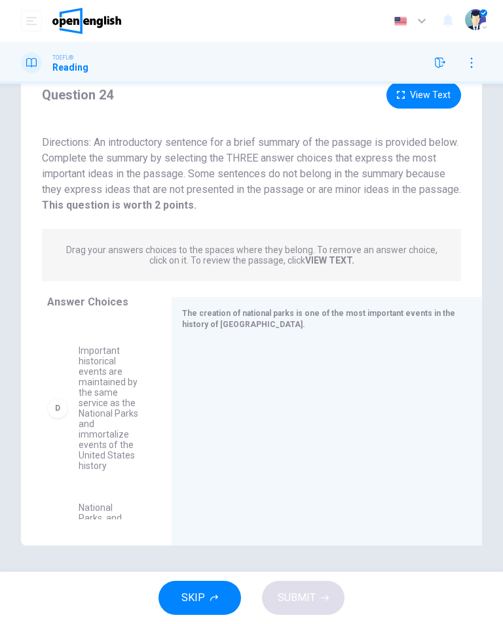
scroll to position [315, 0]
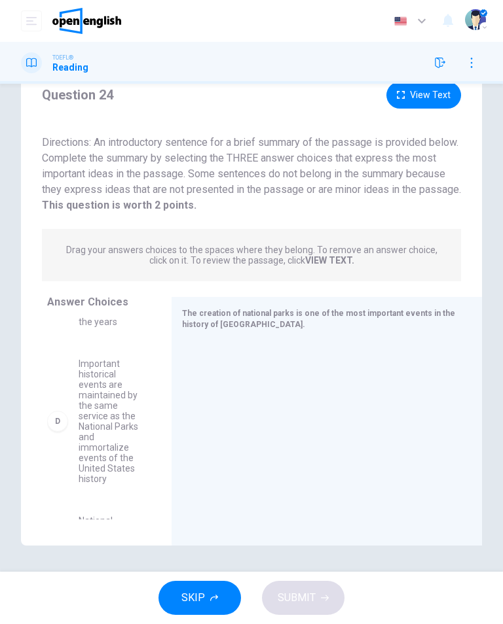
click at [60, 421] on div "D" at bounding box center [57, 421] width 21 height 21
click at [52, 416] on div "D" at bounding box center [57, 421] width 21 height 21
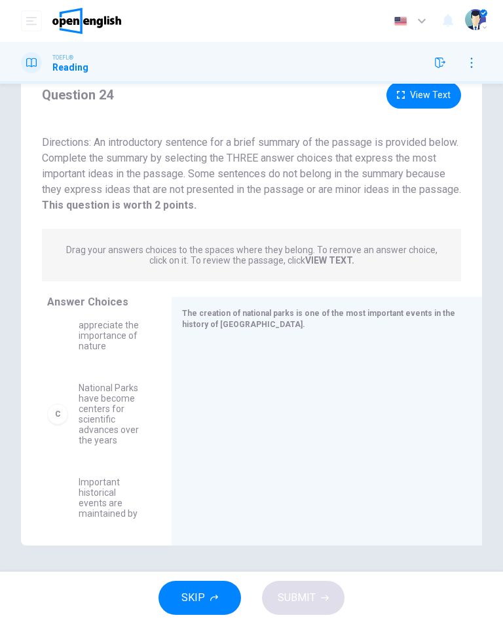
scroll to position [172, 0]
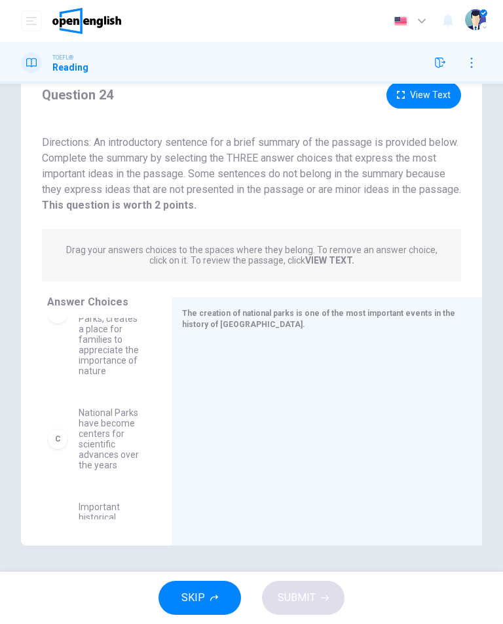
click at [53, 439] on div "C" at bounding box center [57, 439] width 21 height 21
click at [53, 438] on div "C" at bounding box center [57, 439] width 21 height 21
click at [51, 426] on div "C National Parks have become centers for scientific advances over the years" at bounding box center [93, 439] width 93 height 63
click at [89, 454] on span "National Parks have become centers for scientific advances over the years" at bounding box center [110, 439] width 62 height 63
click at [103, 436] on span "National Parks have become centers for scientific advances over the years" at bounding box center [110, 439] width 62 height 63
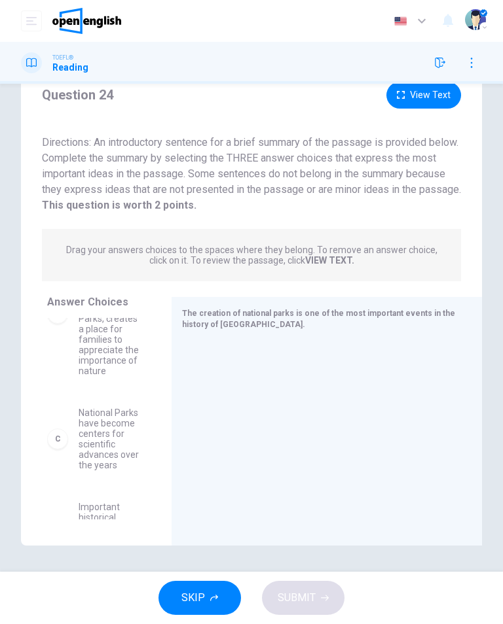
click at [93, 348] on span "The National Park Service, who watch over and maintain the National Parks, crea…" at bounding box center [110, 314] width 62 height 126
click at [63, 310] on div "Answer Choices A National parks created a new appreciation for the importance o…" at bounding box center [96, 421] width 151 height 249
click at [194, 603] on span "SKIP" at bounding box center [193, 598] width 24 height 18
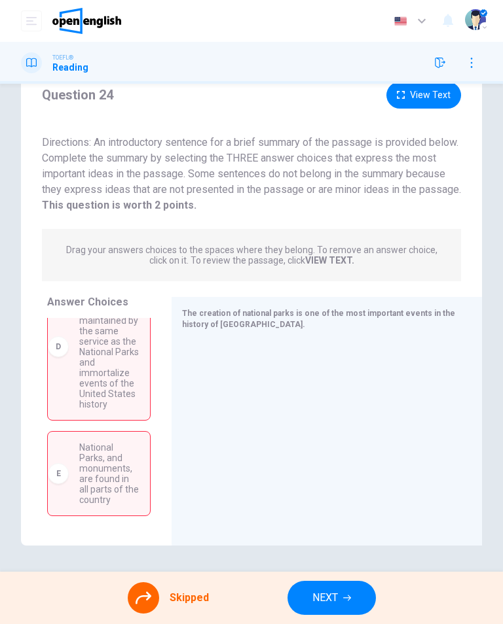
scroll to position [399, 0]
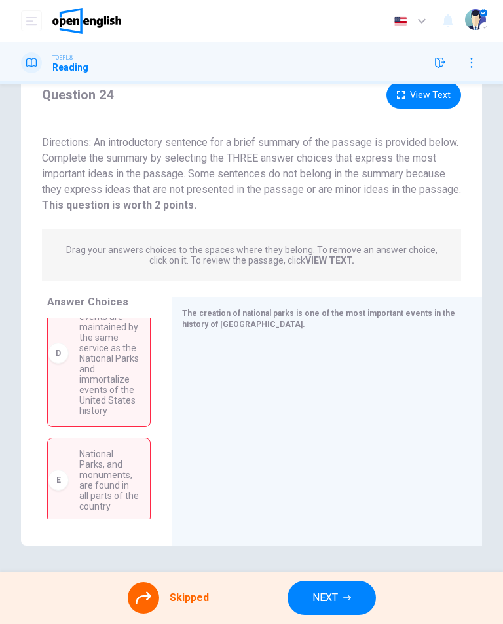
click at [120, 371] on span "Important historical events are maintained by the same service as the National …" at bounding box center [109, 354] width 60 height 126
click at [120, 391] on span "Important historical events are maintained by the same service as the National …" at bounding box center [109, 354] width 60 height 126
click at [58, 343] on div "D" at bounding box center [58, 353] width 21 height 21
click at [144, 601] on icon at bounding box center [143, 598] width 16 height 16
click at [141, 607] on div at bounding box center [143, 597] width 31 height 31
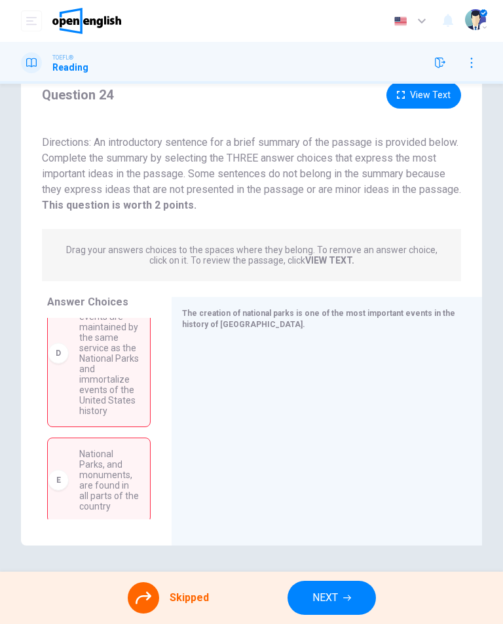
click at [338, 601] on button "NEXT" at bounding box center [331, 598] width 88 height 34
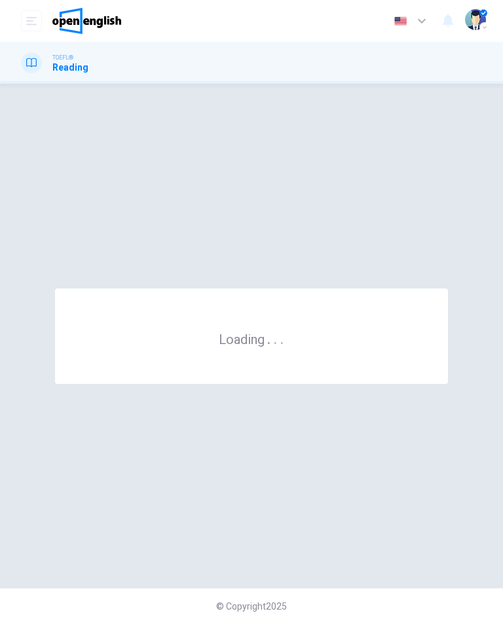
scroll to position [0, 0]
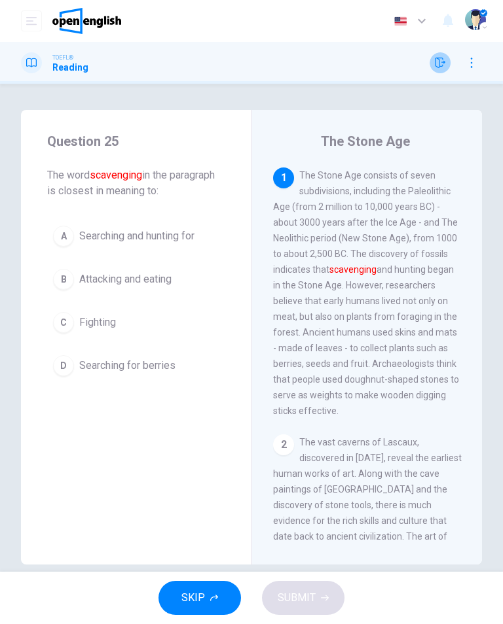
click at [442, 65] on icon "button" at bounding box center [440, 63] width 10 height 10
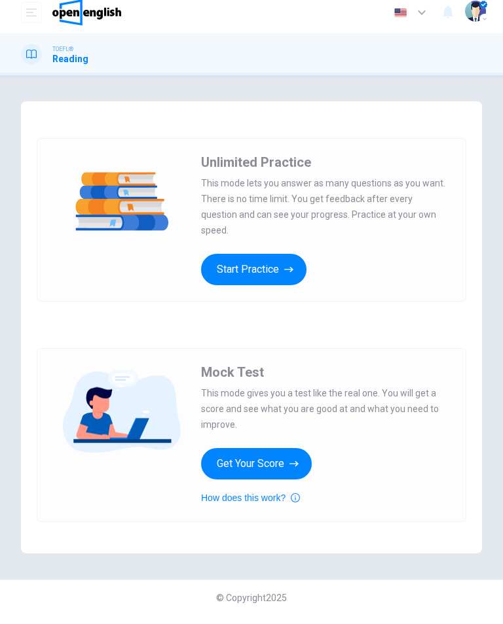
scroll to position [9, 0]
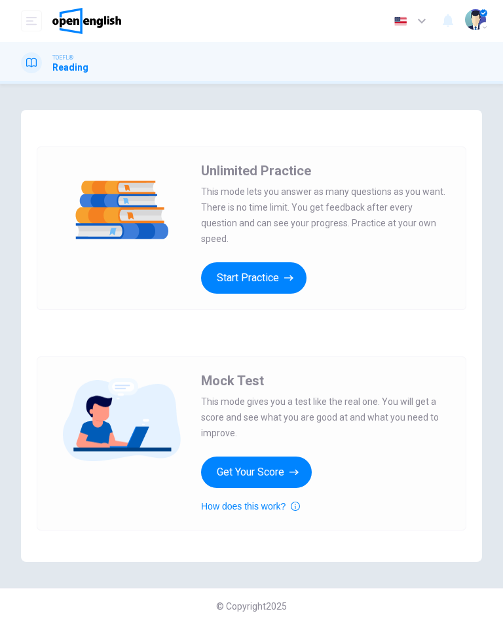
click at [26, 127] on div "Unlimited Practice Mock Test Unlimited Practice This mode lets you answer as ma…" at bounding box center [251, 336] width 461 height 452
click at [50, 63] on div "TOEFL® Reading" at bounding box center [54, 62] width 67 height 21
click at [285, 272] on icon "button" at bounding box center [288, 278] width 9 height 13
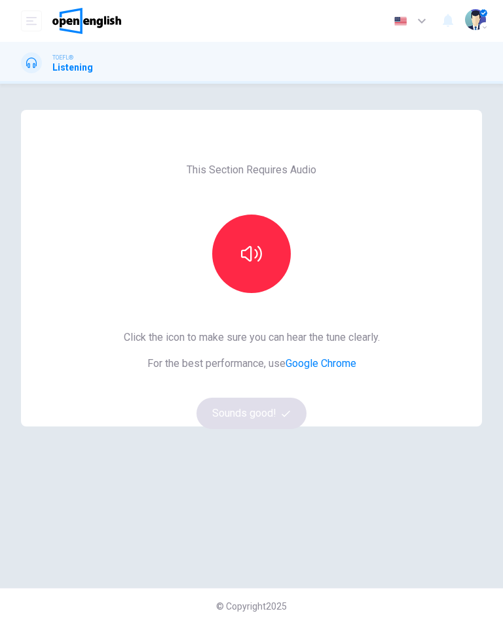
click at [257, 255] on icon "button" at bounding box center [251, 254] width 21 height 16
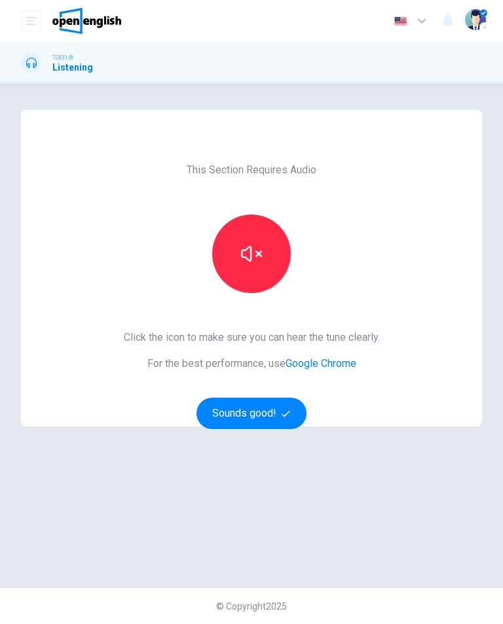
click at [257, 416] on button "Sounds good!" at bounding box center [251, 413] width 110 height 31
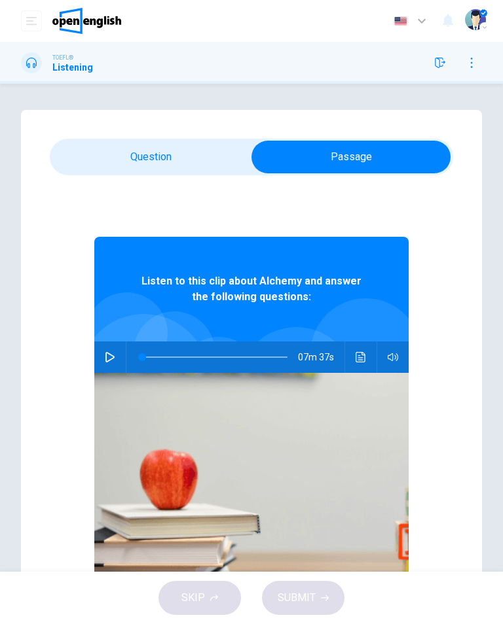
click at [112, 356] on icon "button" at bounding box center [109, 357] width 9 height 10
click at [361, 361] on icon "Click to see the audio transcription" at bounding box center [360, 357] width 10 height 10
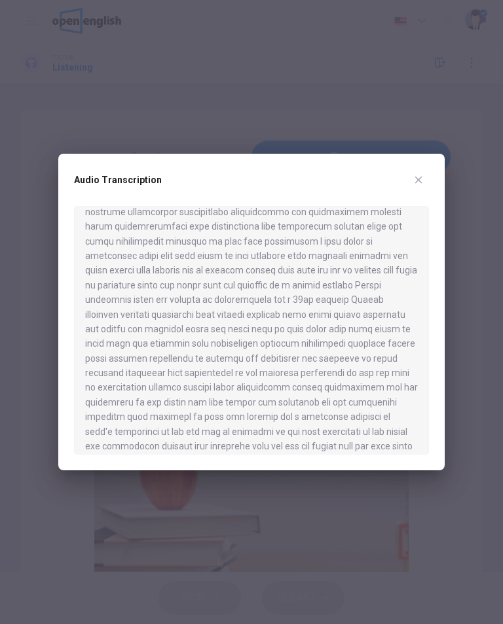
scroll to position [643, 0]
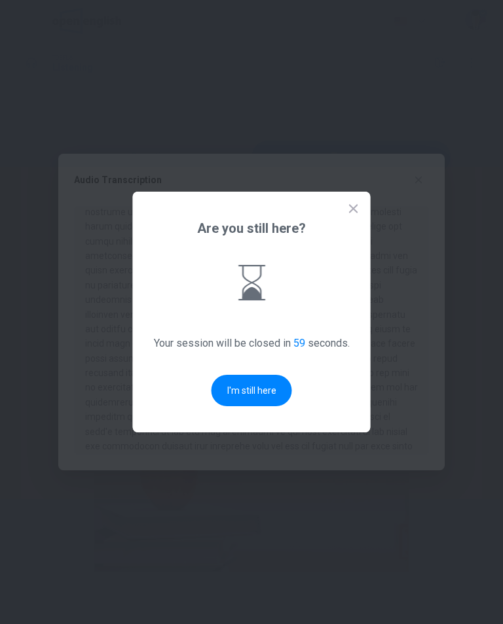
click at [268, 388] on button "I'm still here" at bounding box center [251, 390] width 80 height 31
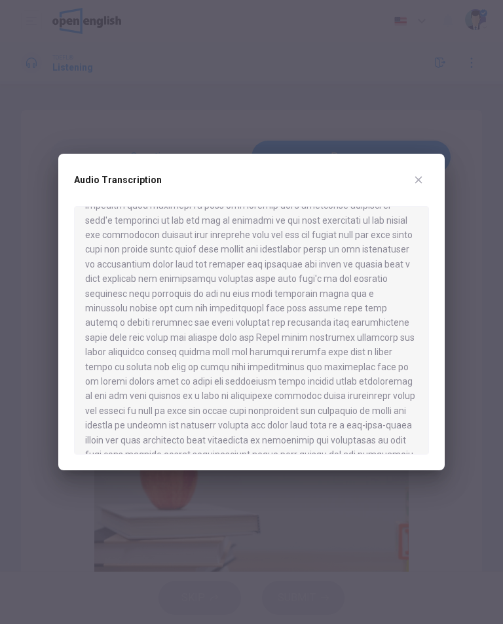
scroll to position [853, 0]
click at [418, 182] on icon "button" at bounding box center [418, 180] width 10 height 10
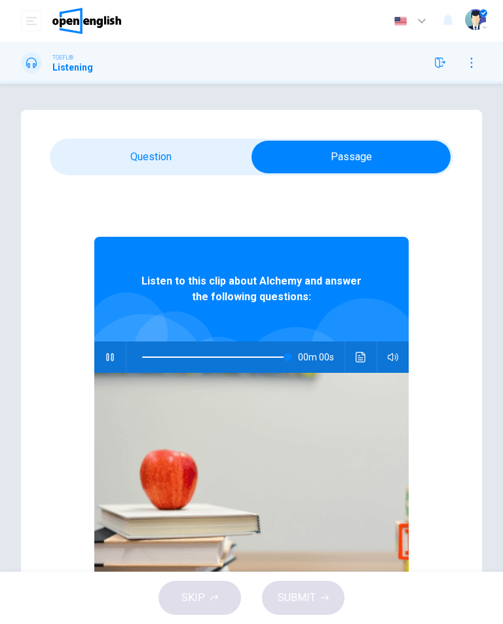
type input "*"
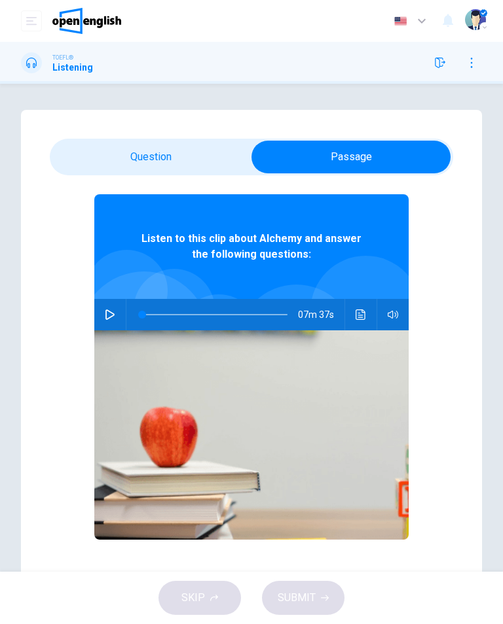
scroll to position [0, 0]
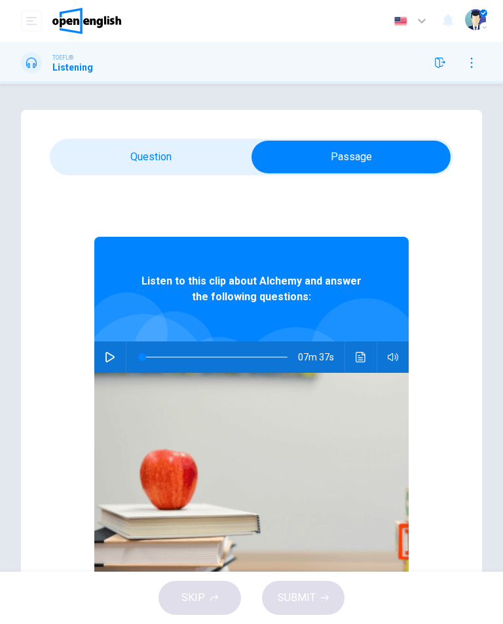
click at [354, 365] on button "Click to see the audio transcription" at bounding box center [360, 357] width 21 height 31
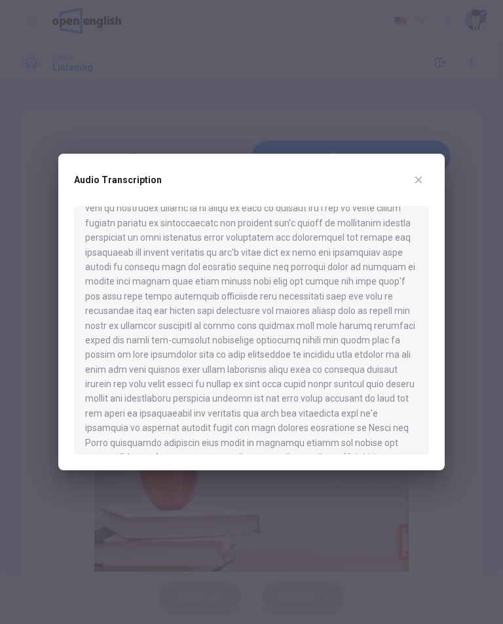
scroll to position [33, 0]
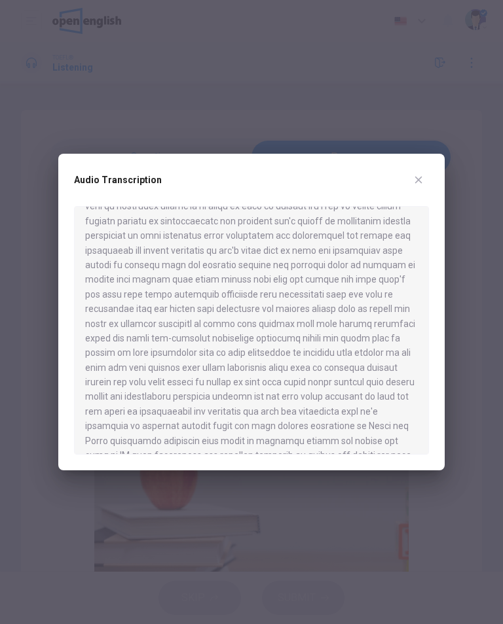
click at [428, 177] on button "button" at bounding box center [418, 179] width 21 height 21
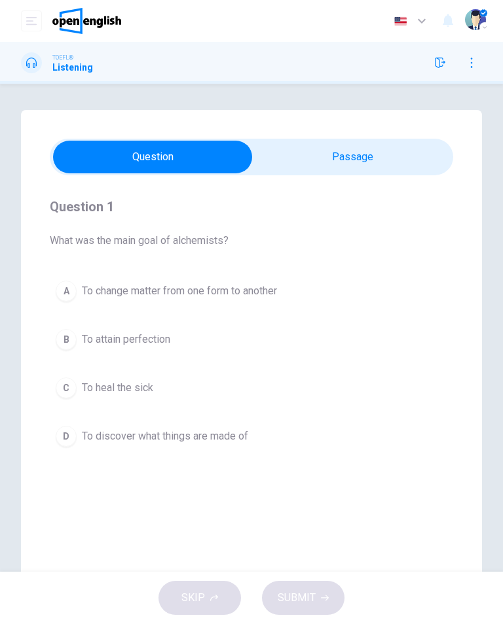
click at [154, 287] on span "To change matter from one form to another" at bounding box center [179, 291] width 195 height 16
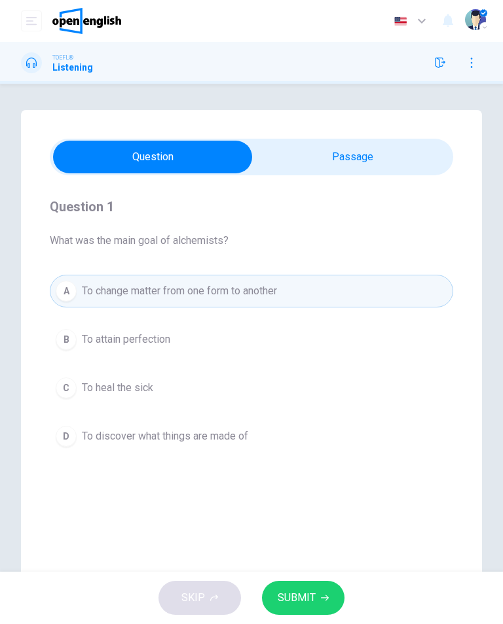
click at [313, 594] on span "SUBMIT" at bounding box center [296, 598] width 38 height 18
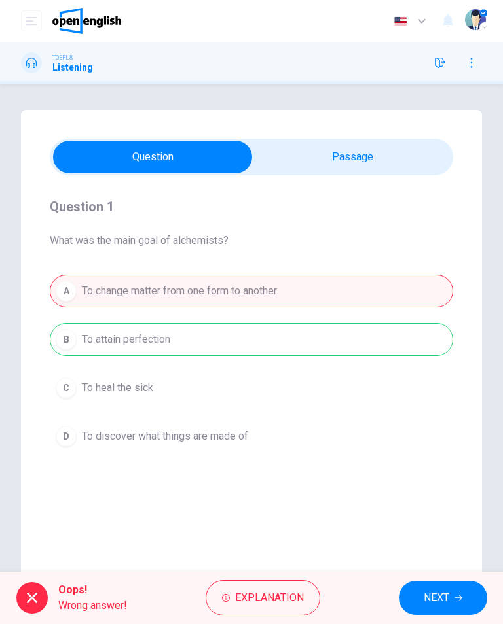
click at [451, 590] on button "NEXT" at bounding box center [443, 598] width 88 height 34
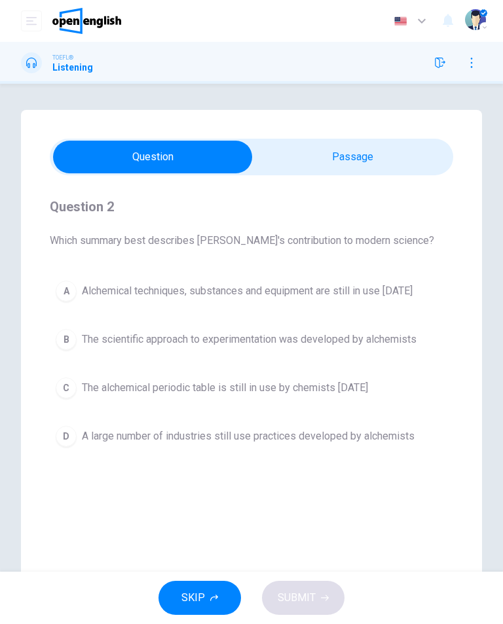
click at [213, 286] on span "Alchemical techniques, substances and equipment are still in use [DATE]" at bounding box center [247, 291] width 330 height 16
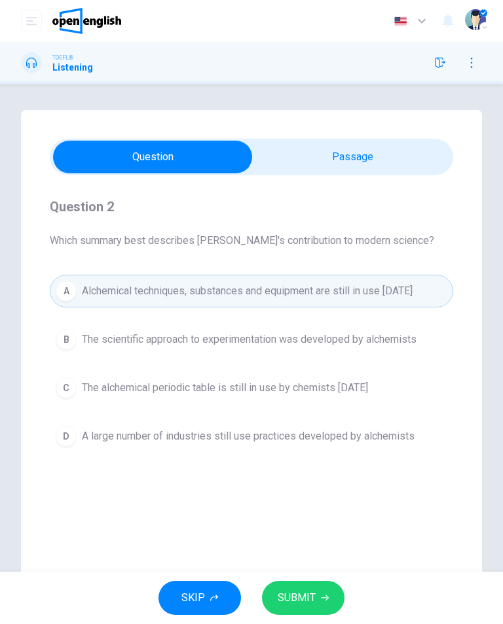
click at [307, 610] on button "SUBMIT" at bounding box center [303, 598] width 82 height 34
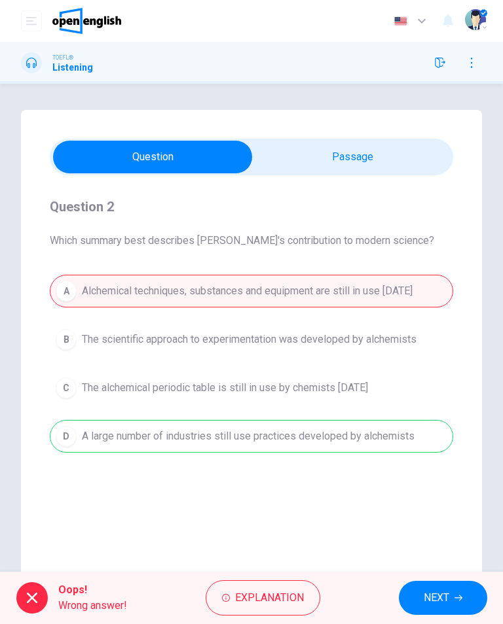
click at [457, 594] on icon "button" at bounding box center [458, 598] width 8 height 8
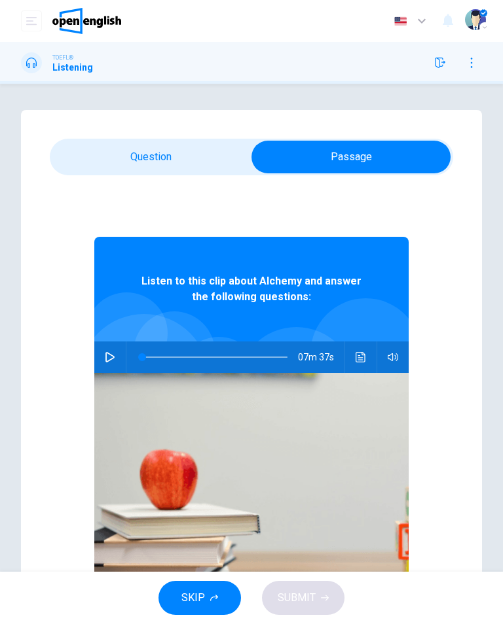
click at [358, 352] on icon "Click to see the audio transcription" at bounding box center [360, 357] width 10 height 10
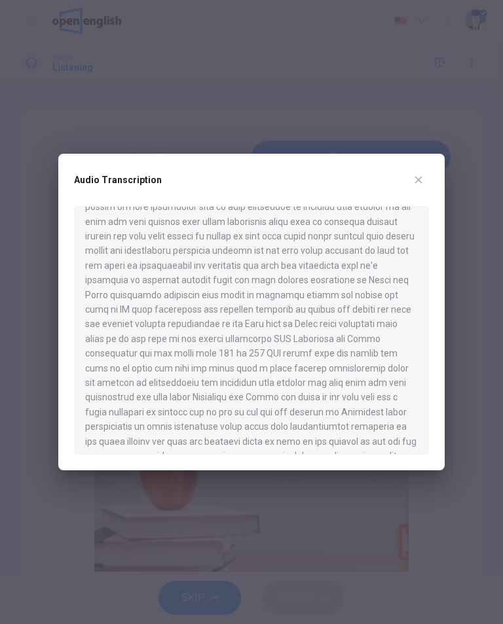
scroll to position [180, 0]
click at [412, 152] on div at bounding box center [251, 312] width 503 height 624
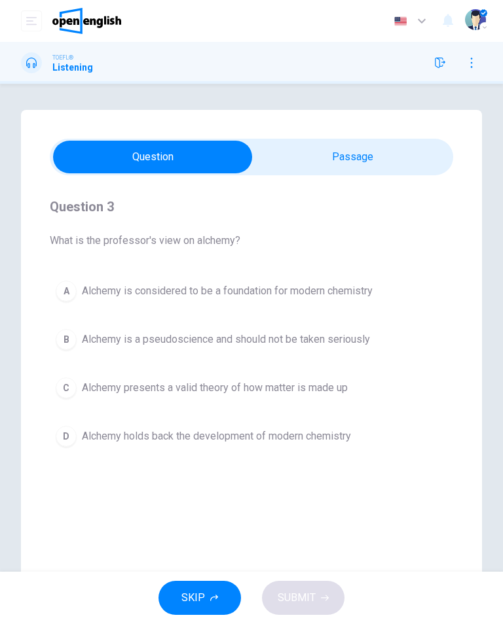
click at [274, 372] on button "C Alchemy presents a valid theory of how matter is made up" at bounding box center [251, 388] width 403 height 33
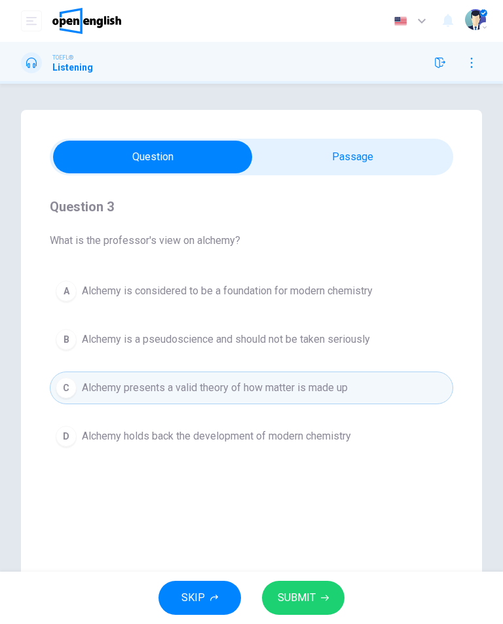
click at [337, 594] on button "SUBMIT" at bounding box center [303, 598] width 82 height 34
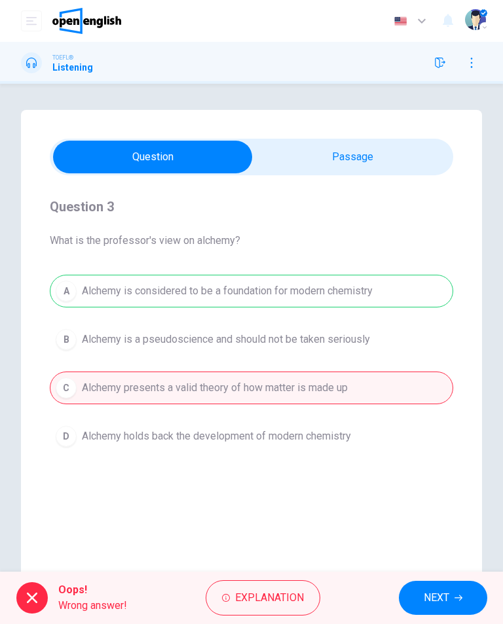
click at [455, 589] on button "NEXT" at bounding box center [443, 598] width 88 height 34
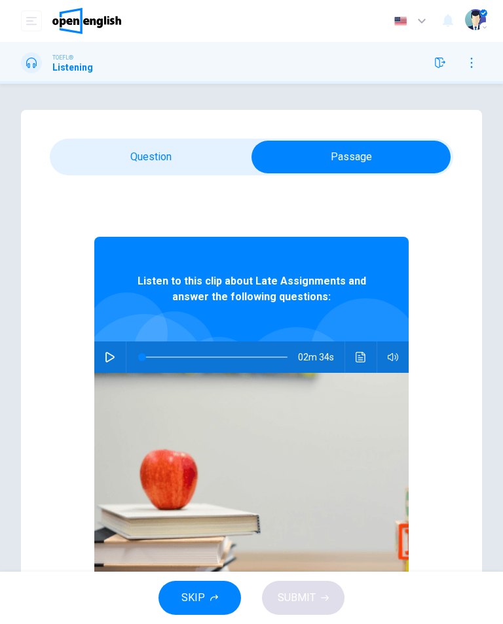
click at [101, 364] on button "button" at bounding box center [109, 357] width 21 height 31
click at [364, 354] on icon "Click to see the audio transcription" at bounding box center [360, 357] width 10 height 10
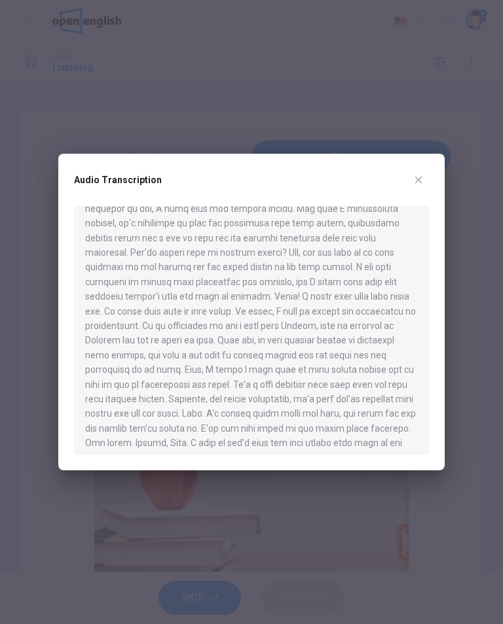
scroll to position [234, 0]
type input "*"
click at [426, 183] on button "button" at bounding box center [418, 179] width 21 height 21
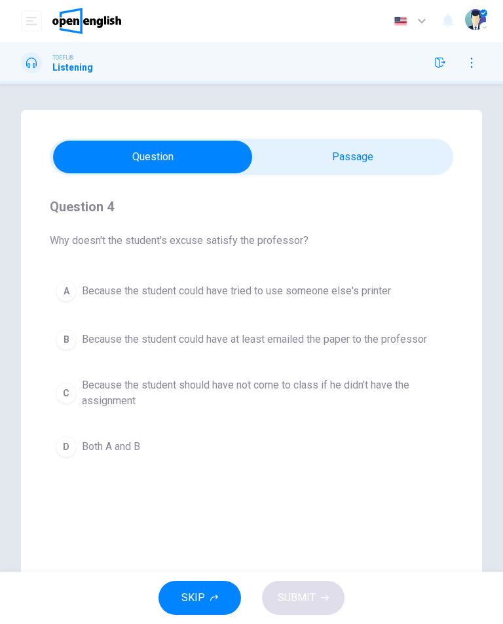
click at [187, 448] on button "D Both A and B" at bounding box center [251, 447] width 403 height 33
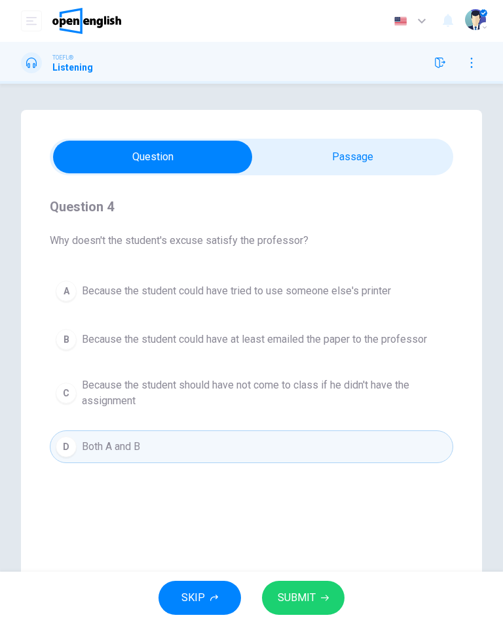
click at [308, 592] on span "SUBMIT" at bounding box center [296, 598] width 38 height 18
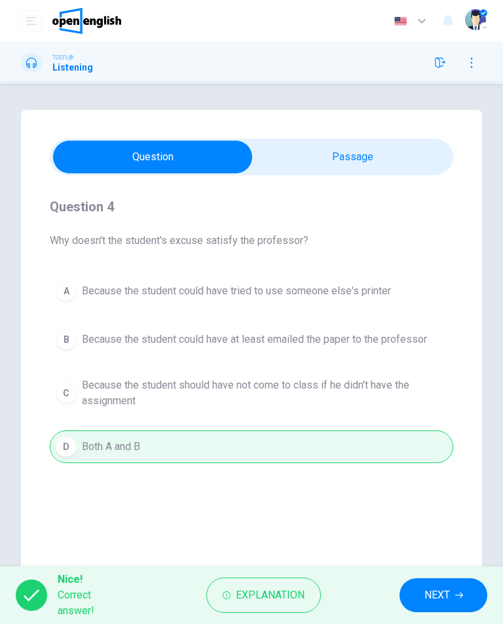
click at [445, 597] on span "NEXT" at bounding box center [437, 595] width 26 height 18
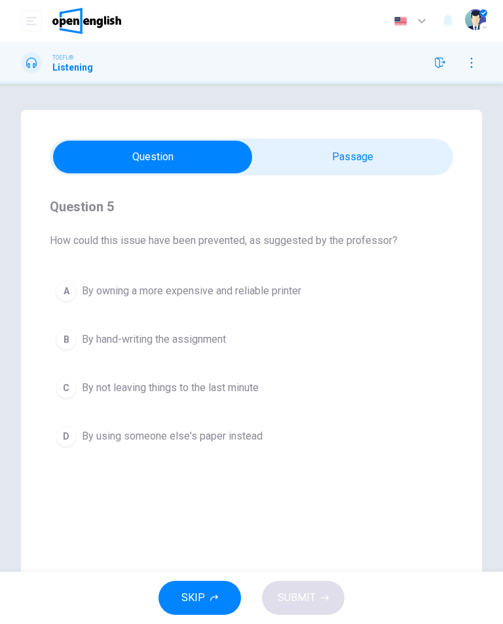
click at [251, 395] on span "By not leaving things to the last minute" at bounding box center [170, 388] width 177 height 16
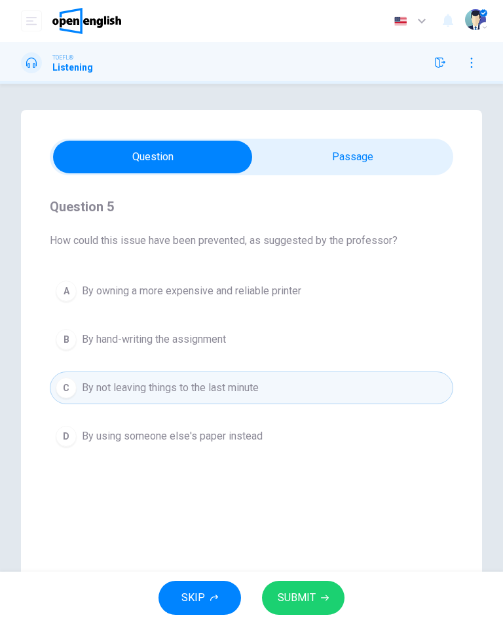
click at [319, 599] on button "SUBMIT" at bounding box center [303, 598] width 82 height 34
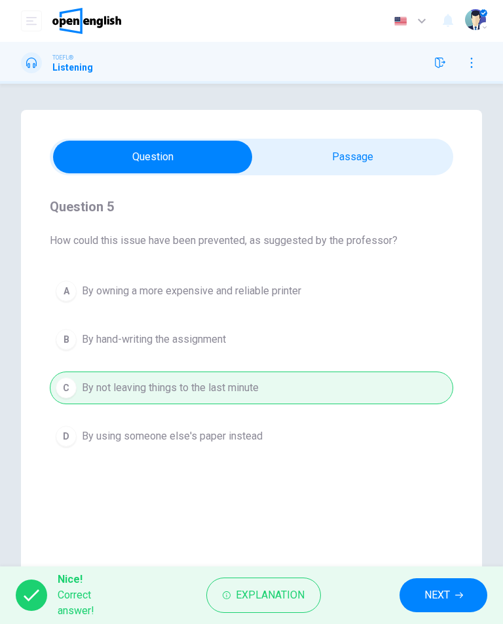
click at [419, 589] on button "NEXT" at bounding box center [443, 595] width 88 height 34
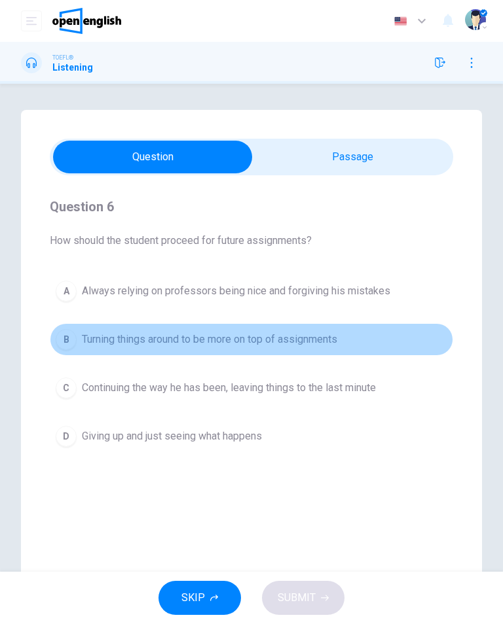
click at [306, 339] on span "Turning things around to be more on top of assignments" at bounding box center [209, 340] width 255 height 16
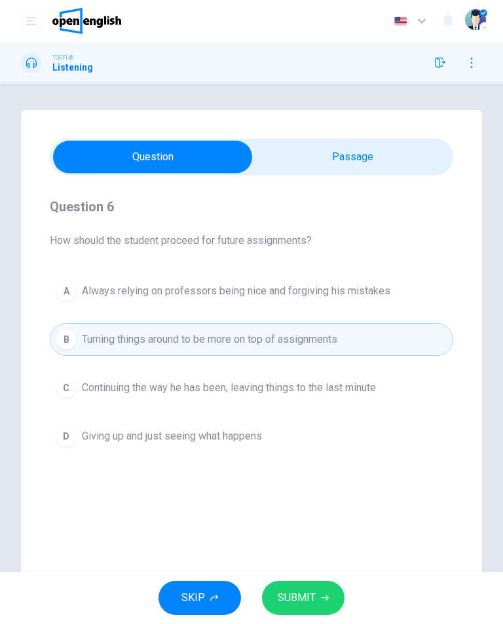
click at [308, 597] on span "SUBMIT" at bounding box center [296, 598] width 38 height 18
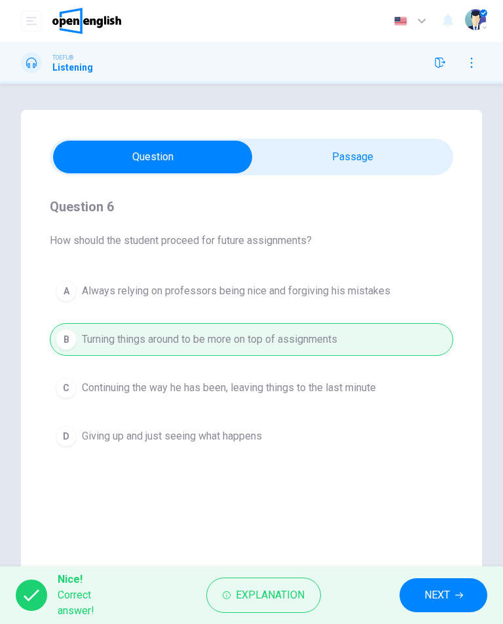
click at [436, 594] on span "NEXT" at bounding box center [437, 595] width 26 height 18
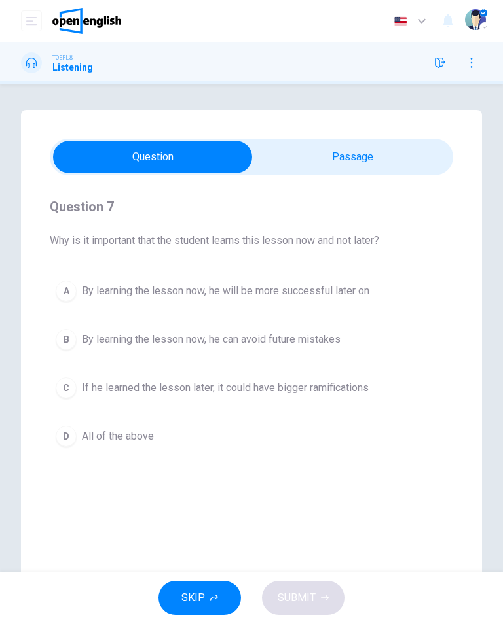
click at [174, 435] on button "D All of the above" at bounding box center [251, 436] width 403 height 33
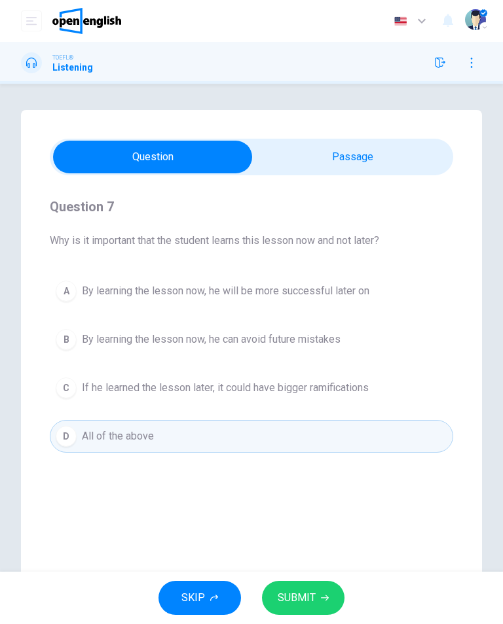
click at [302, 598] on span "SUBMIT" at bounding box center [296, 598] width 38 height 18
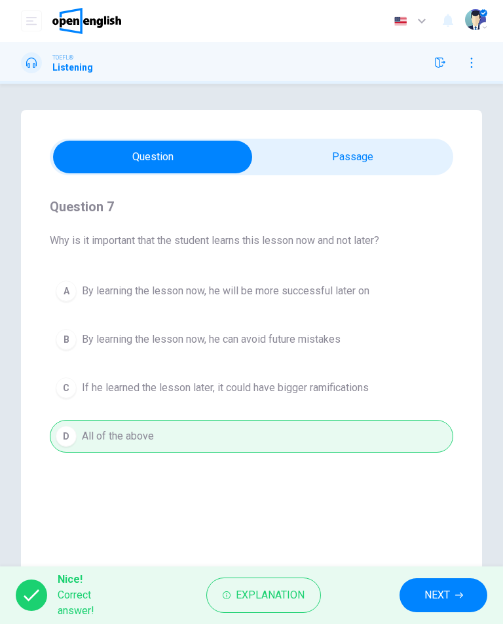
click at [435, 596] on span "NEXT" at bounding box center [437, 595] width 26 height 18
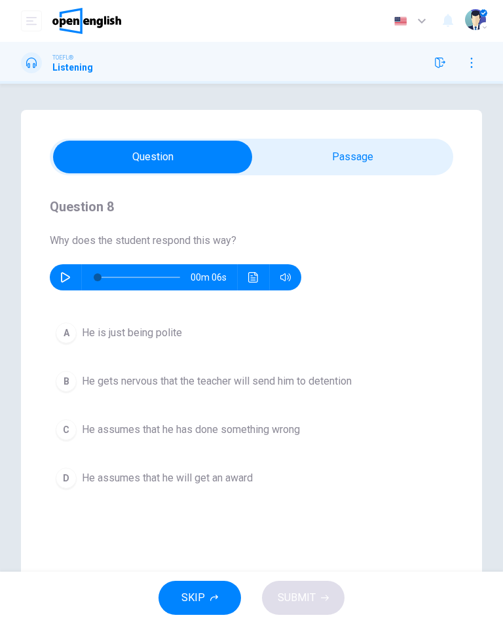
click at [60, 287] on button "button" at bounding box center [65, 277] width 21 height 26
type input "*"
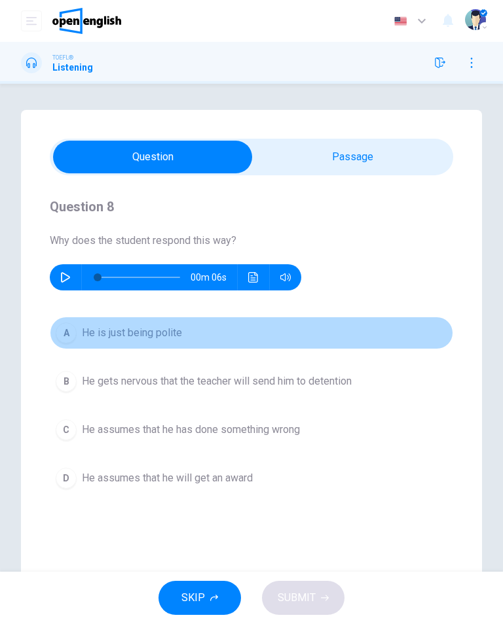
click at [216, 336] on button "A He is just being polite" at bounding box center [251, 333] width 403 height 33
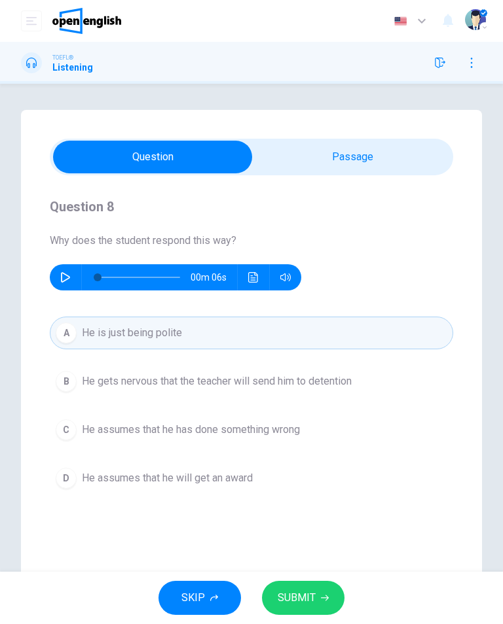
click at [360, 440] on button "C He assumes that he has done something wrong" at bounding box center [251, 430] width 403 height 33
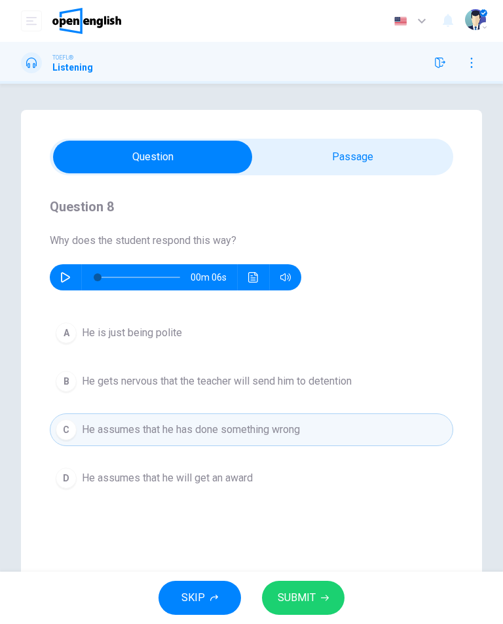
click at [335, 592] on button "SUBMIT" at bounding box center [303, 598] width 82 height 34
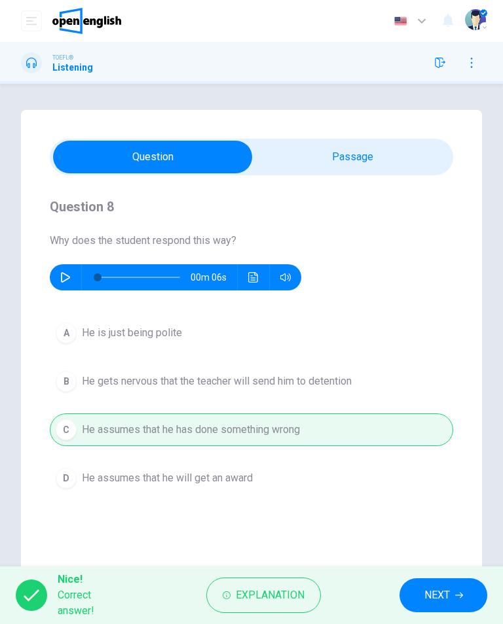
click at [435, 588] on span "NEXT" at bounding box center [437, 595] width 26 height 18
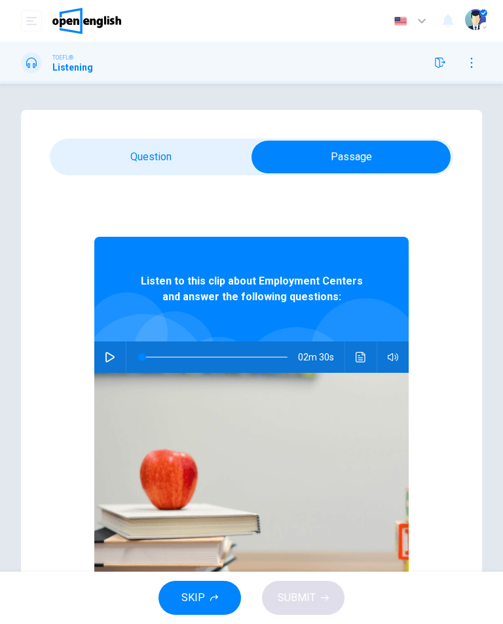
click at [104, 358] on button "button" at bounding box center [109, 357] width 21 height 31
click at [363, 353] on icon "Click to see the audio transcription" at bounding box center [360, 357] width 10 height 10
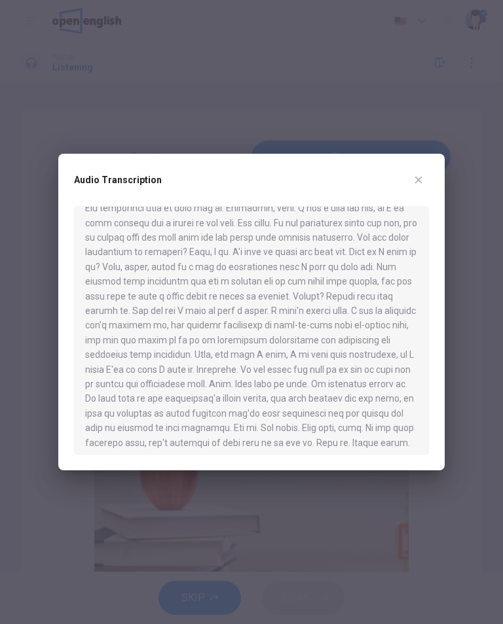
scroll to position [177, 0]
type input "*"
click at [410, 177] on button "button" at bounding box center [418, 179] width 21 height 21
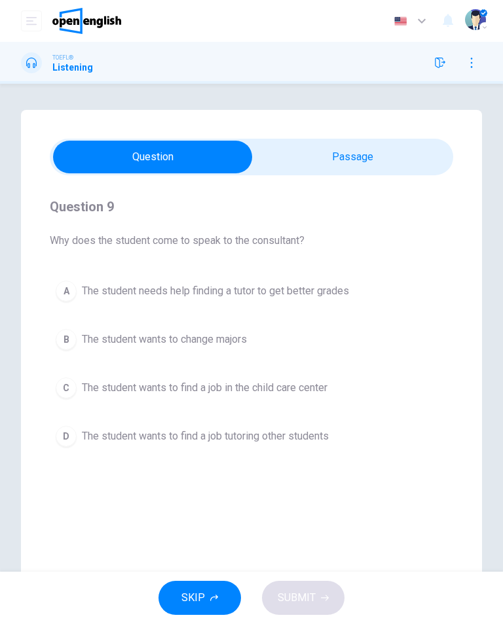
click at [166, 177] on div "Question 9 Why does the student come to speak to the consultant? A The student …" at bounding box center [251, 324] width 403 height 298
click at [311, 355] on button "B The student wants to change majors" at bounding box center [251, 339] width 403 height 33
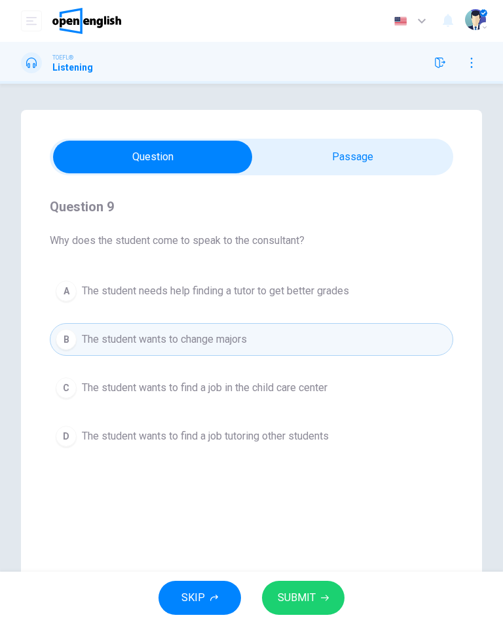
click at [311, 392] on span "The student wants to find a job in the child care center" at bounding box center [204, 388] width 245 height 16
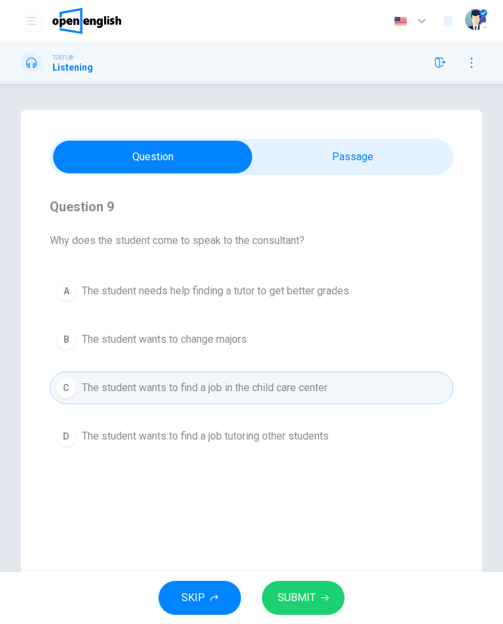
click at [310, 595] on span "SUBMIT" at bounding box center [296, 598] width 38 height 18
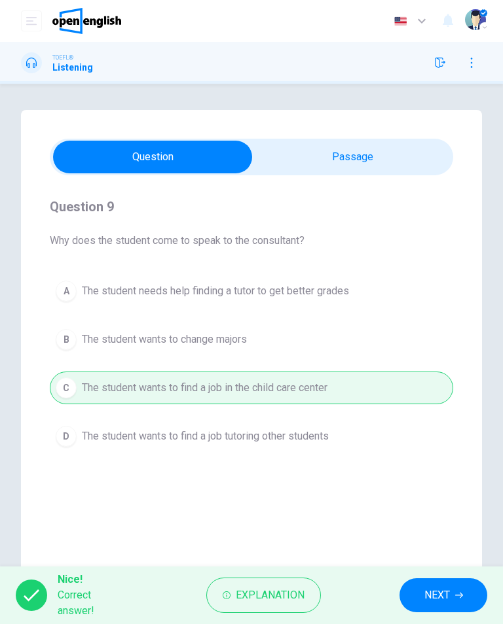
click at [435, 597] on span "NEXT" at bounding box center [437, 595] width 26 height 18
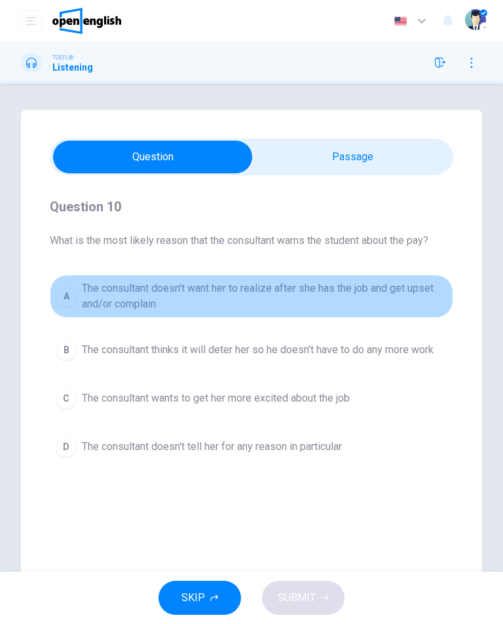
click at [382, 296] on span "The consultant doesn't want her to realize after she has the job and get upset …" at bounding box center [264, 296] width 365 height 31
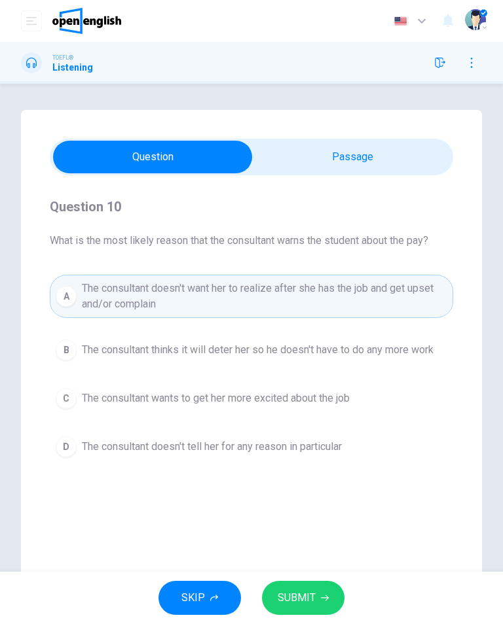
click at [306, 599] on span "SUBMIT" at bounding box center [296, 598] width 38 height 18
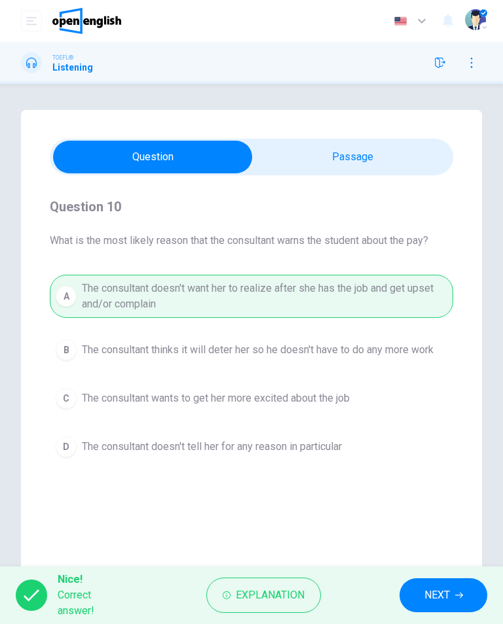
click at [447, 594] on span "NEXT" at bounding box center [437, 595] width 26 height 18
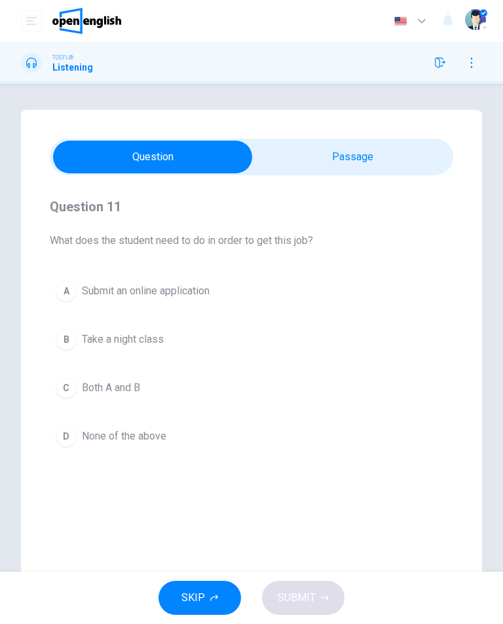
click at [145, 392] on button "C Both A and B" at bounding box center [251, 388] width 403 height 33
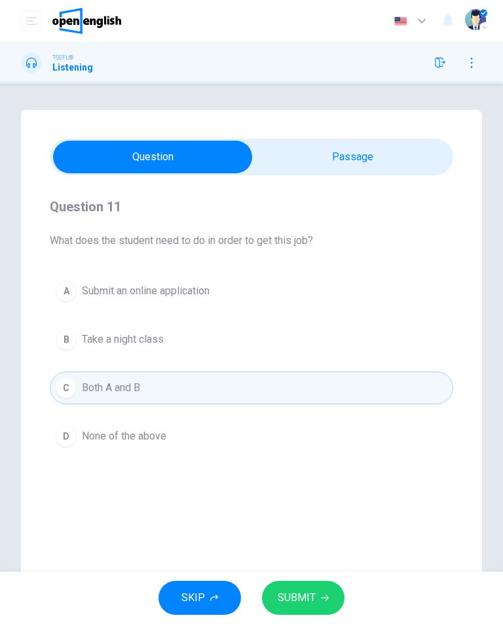
click at [300, 614] on button "SUBMIT" at bounding box center [303, 598] width 82 height 34
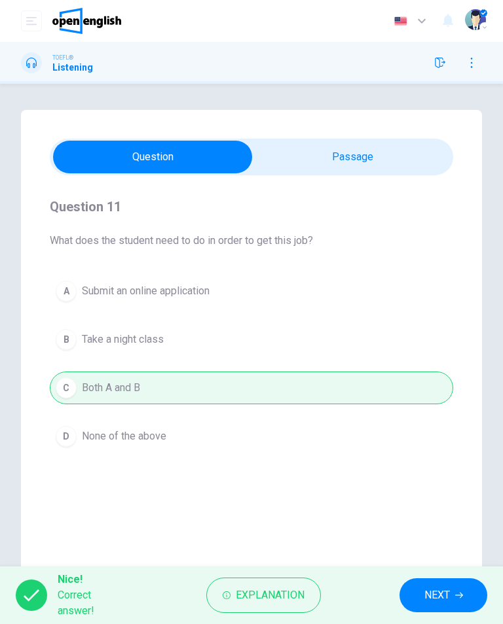
click at [452, 597] on button "NEXT" at bounding box center [443, 595] width 88 height 34
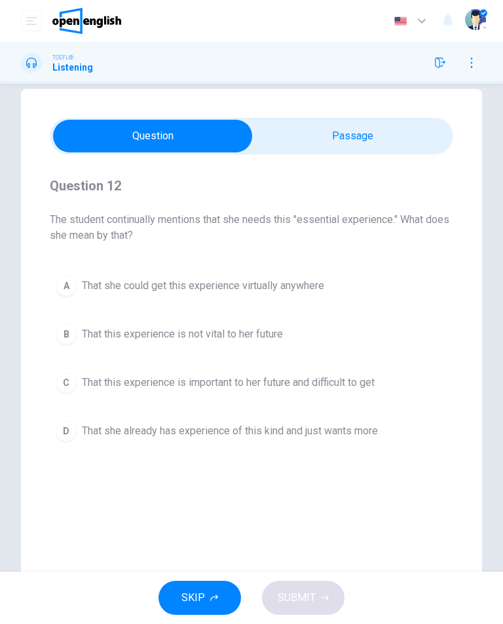
scroll to position [22, 0]
click at [438, 383] on button "C That this experience is important to her future and difficult to get" at bounding box center [251, 382] width 403 height 33
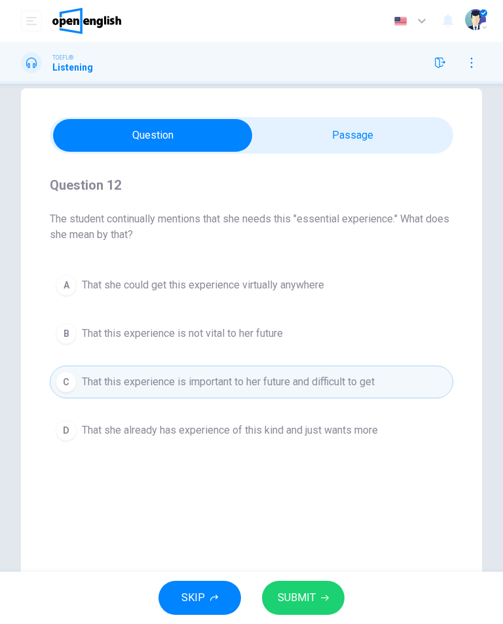
click at [313, 602] on span "SUBMIT" at bounding box center [296, 598] width 38 height 18
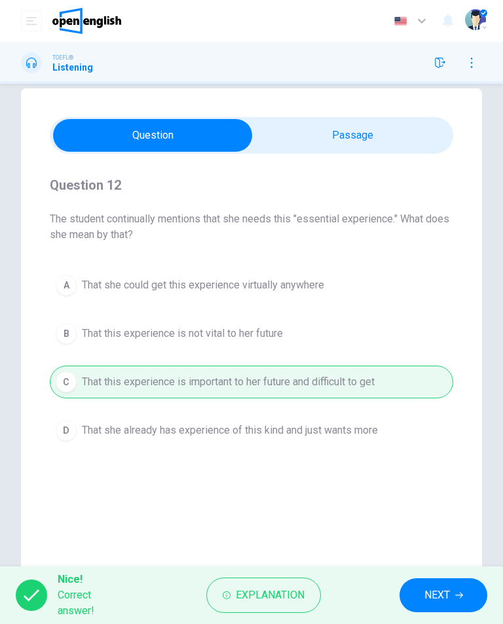
click at [444, 600] on span "NEXT" at bounding box center [437, 595] width 26 height 18
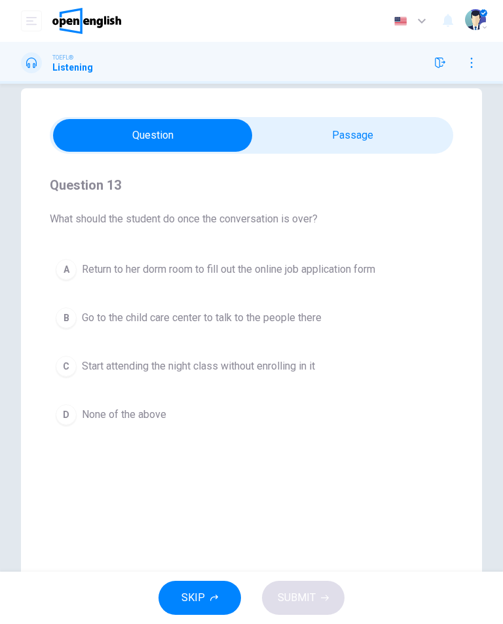
click at [198, 411] on button "D None of the above" at bounding box center [251, 415] width 403 height 33
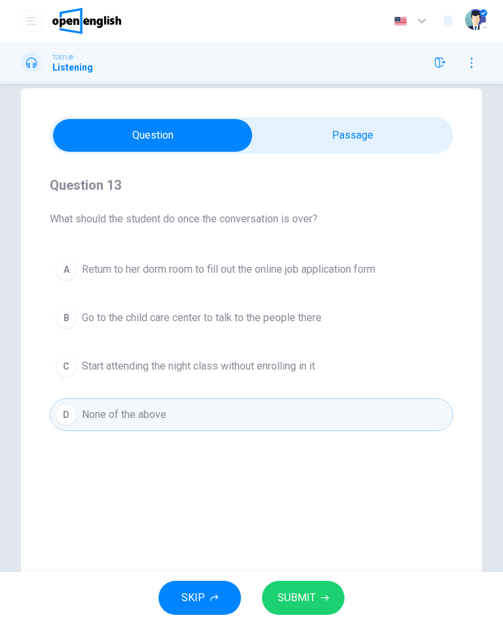
click at [314, 599] on span "SUBMIT" at bounding box center [296, 598] width 38 height 18
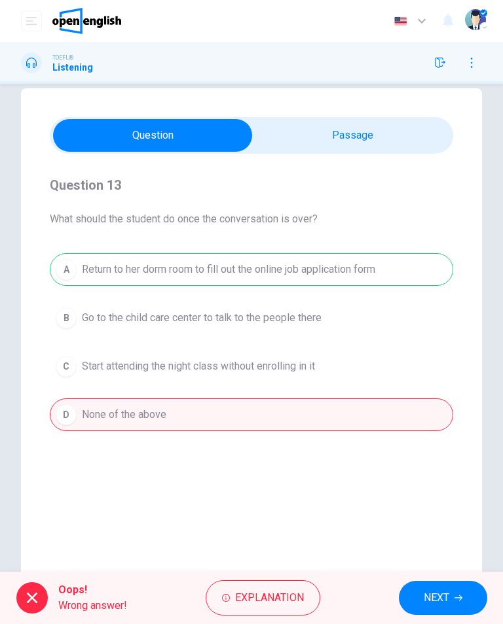
click at [442, 602] on span "NEXT" at bounding box center [436, 598] width 26 height 18
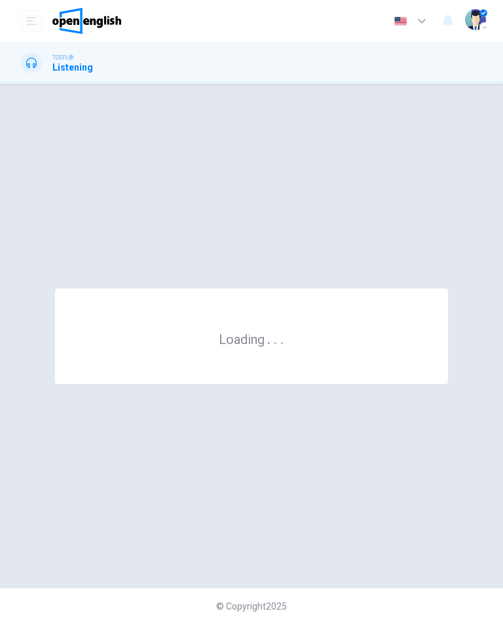
scroll to position [0, 0]
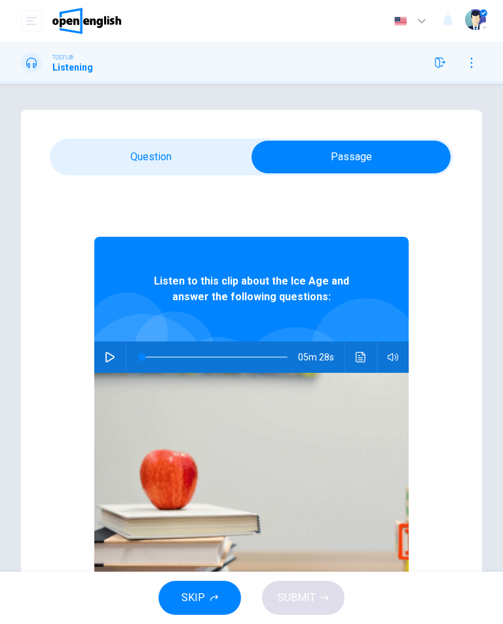
click at [120, 355] on button "button" at bounding box center [109, 357] width 21 height 31
click at [365, 357] on icon "Click to see the audio transcription" at bounding box center [360, 357] width 10 height 10
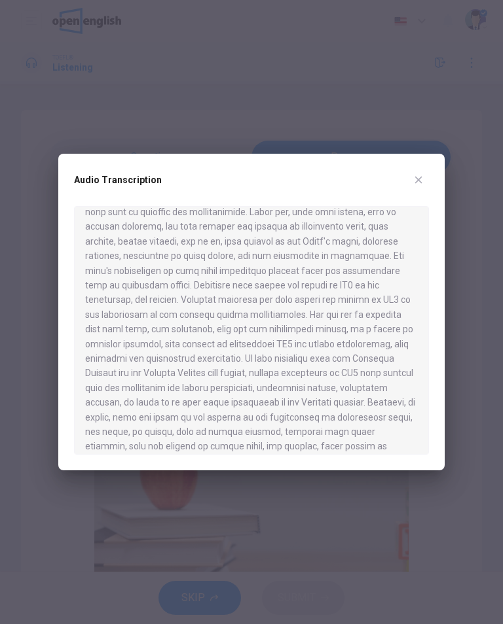
scroll to position [209, 0]
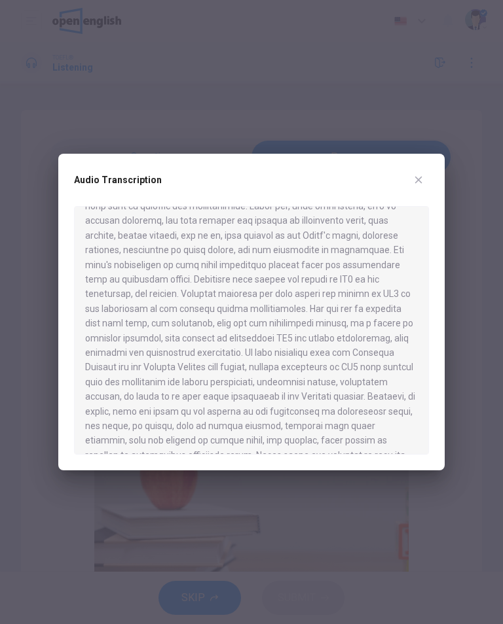
click at [433, 226] on div "Audio Transcription" at bounding box center [251, 312] width 386 height 317
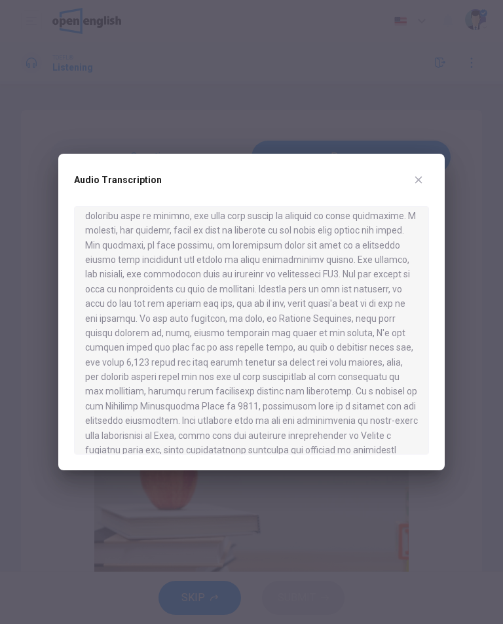
scroll to position [637, 0]
click at [419, 182] on icon "button" at bounding box center [418, 180] width 7 height 7
type input "**"
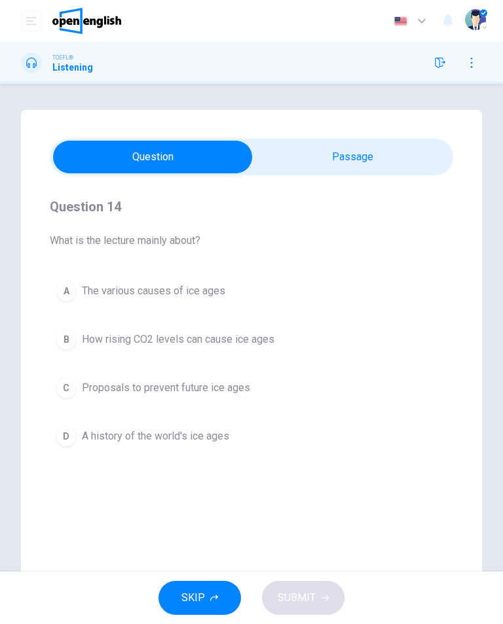
click at [303, 330] on button "B How rising CO2 levels can cause ice ages" at bounding box center [251, 339] width 403 height 33
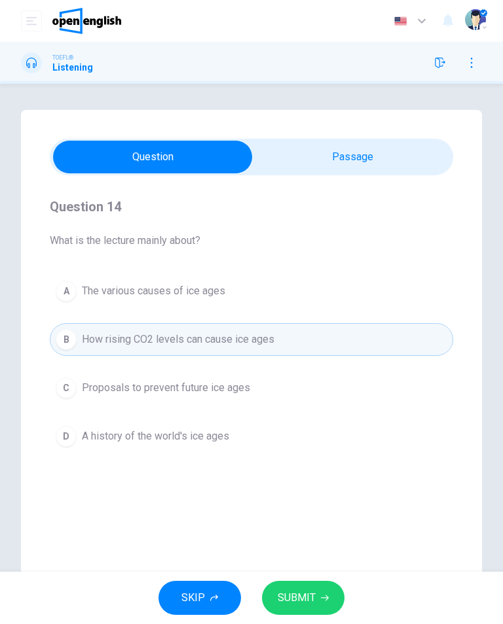
click at [295, 597] on span "SUBMIT" at bounding box center [296, 598] width 38 height 18
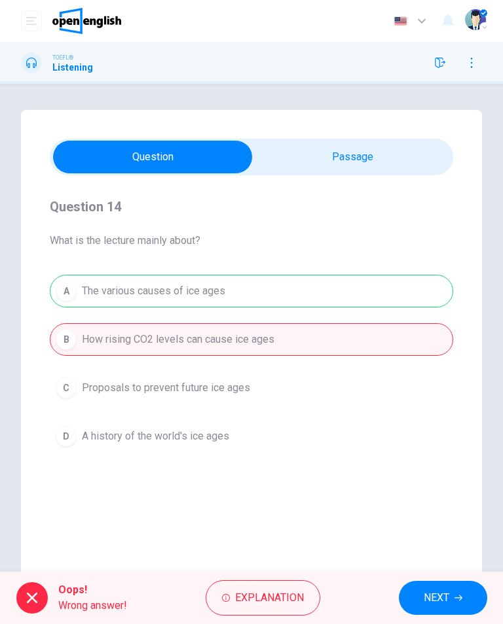
click at [440, 601] on span "NEXT" at bounding box center [436, 598] width 26 height 18
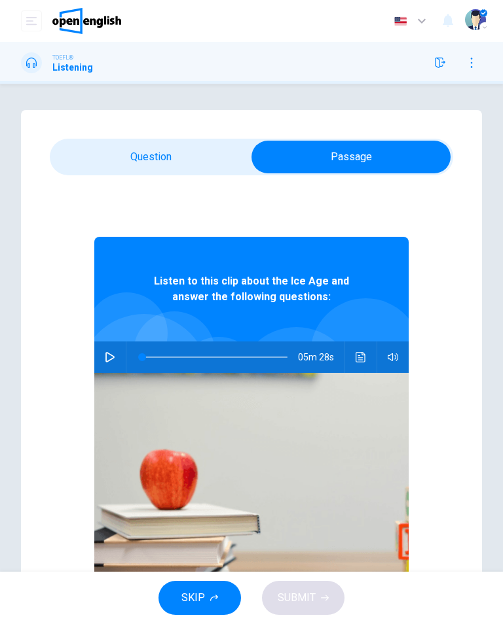
click at [355, 357] on button "Click to see the audio transcription" at bounding box center [360, 357] width 21 height 31
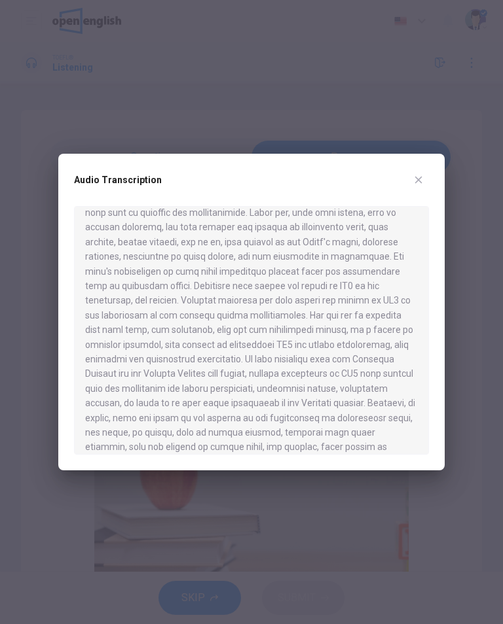
scroll to position [203, 0]
click at [422, 181] on icon "button" at bounding box center [418, 180] width 10 height 10
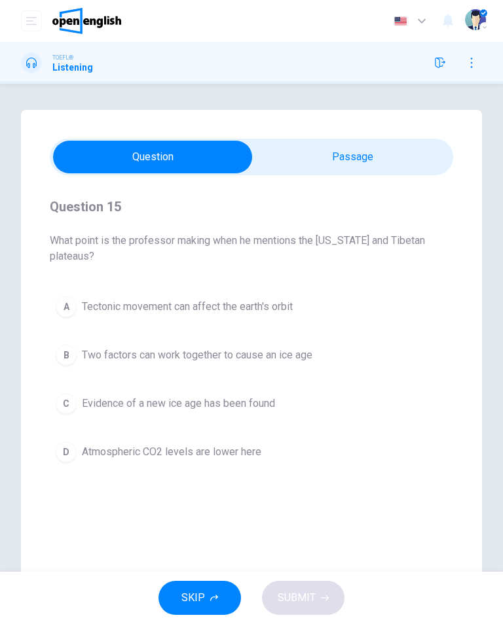
scroll to position [0, 0]
click at [312, 353] on span "Two factors can work together to cause an ice age" at bounding box center [197, 355] width 230 height 16
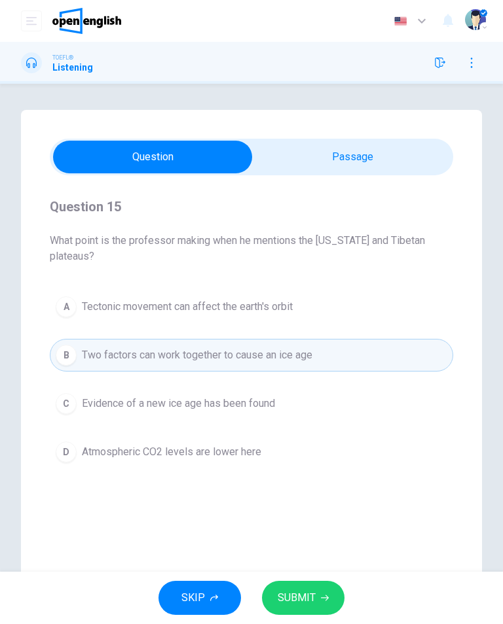
click at [317, 597] on button "SUBMIT" at bounding box center [303, 598] width 82 height 34
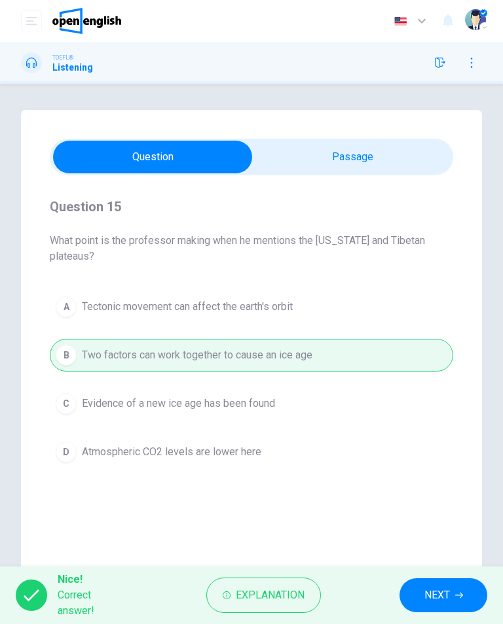
click at [440, 592] on span "NEXT" at bounding box center [437, 595] width 26 height 18
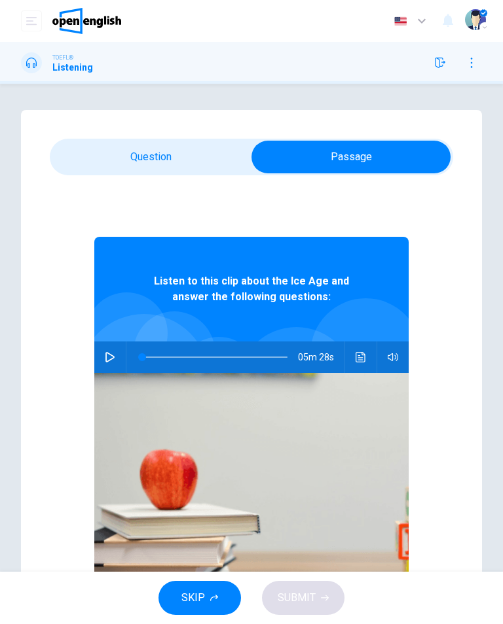
click at [355, 361] on icon "Click to see the audio transcription" at bounding box center [360, 357] width 10 height 10
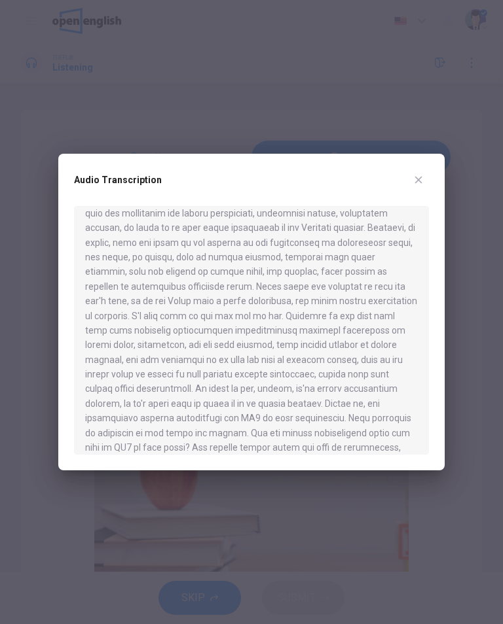
scroll to position [379, 0]
click at [410, 188] on div "Audio Transcription" at bounding box center [251, 187] width 355 height 37
click at [427, 174] on button "button" at bounding box center [418, 179] width 21 height 21
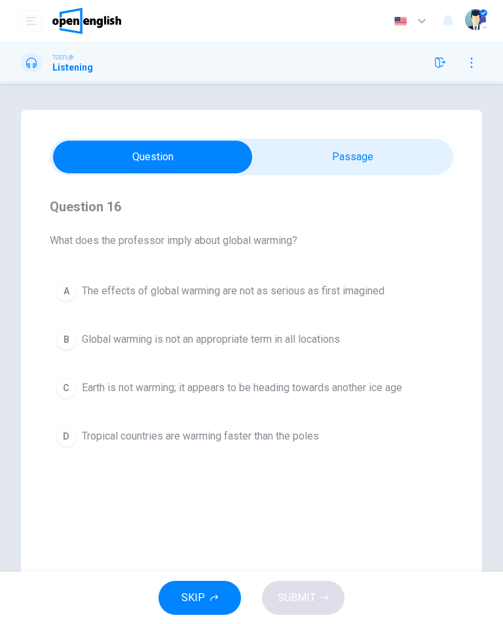
click at [363, 344] on button "B Global warming is not an appropriate term in all locations" at bounding box center [251, 339] width 403 height 33
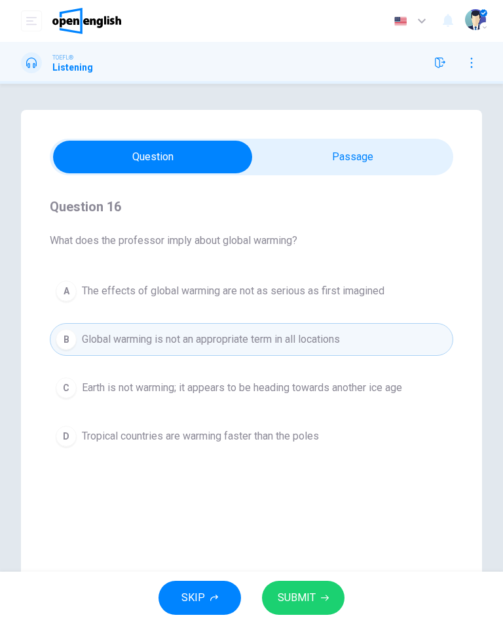
click at [321, 597] on icon "button" at bounding box center [325, 598] width 8 height 8
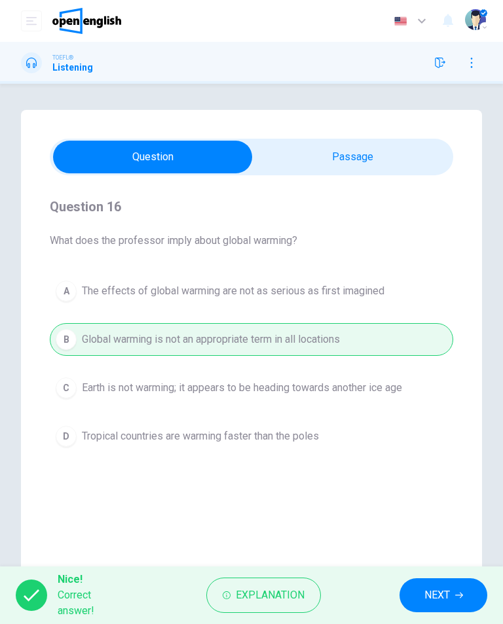
click at [435, 602] on span "NEXT" at bounding box center [437, 595] width 26 height 18
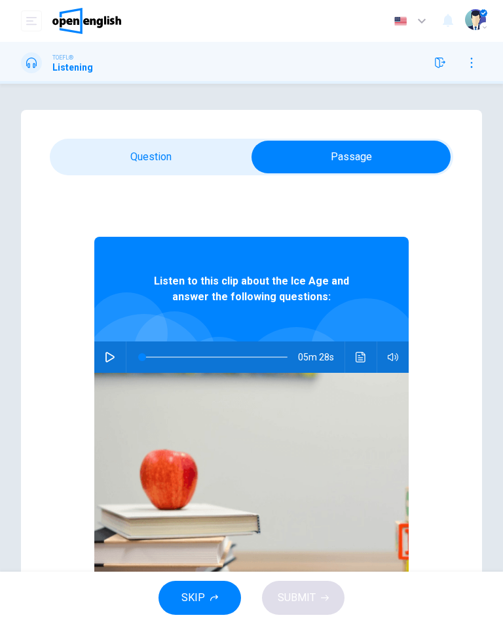
click at [362, 353] on icon "Click to see the audio transcription" at bounding box center [360, 357] width 10 height 10
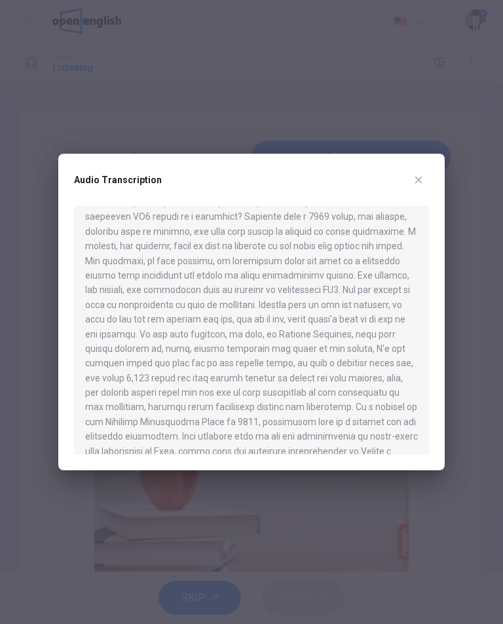
scroll to position [625, 0]
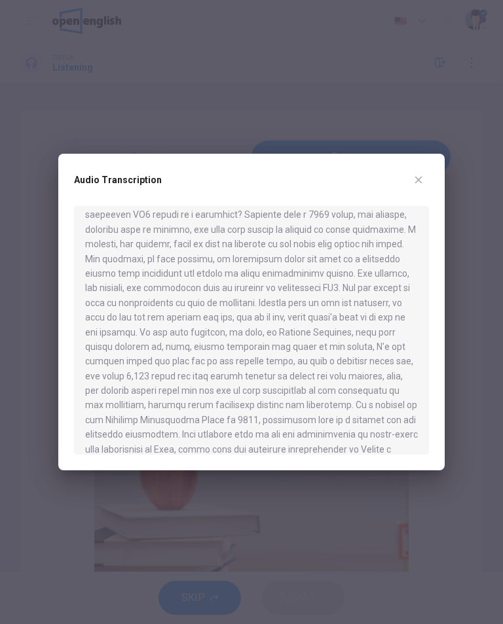
click at [435, 182] on div "Audio Transcription" at bounding box center [251, 312] width 386 height 317
click at [414, 183] on icon "button" at bounding box center [418, 180] width 10 height 10
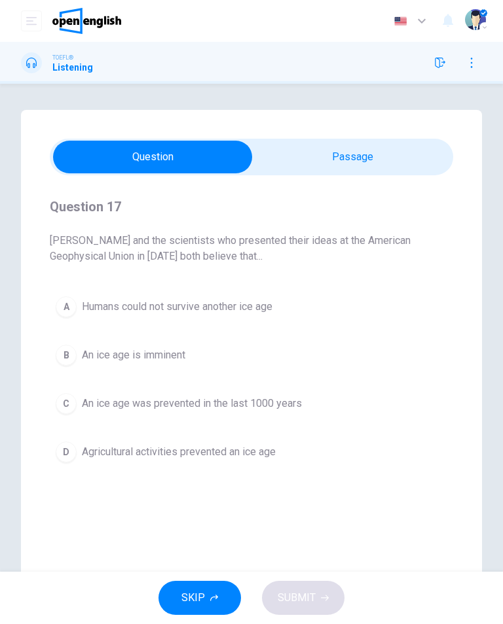
click at [298, 349] on button "B An ice age is imminent" at bounding box center [251, 355] width 403 height 33
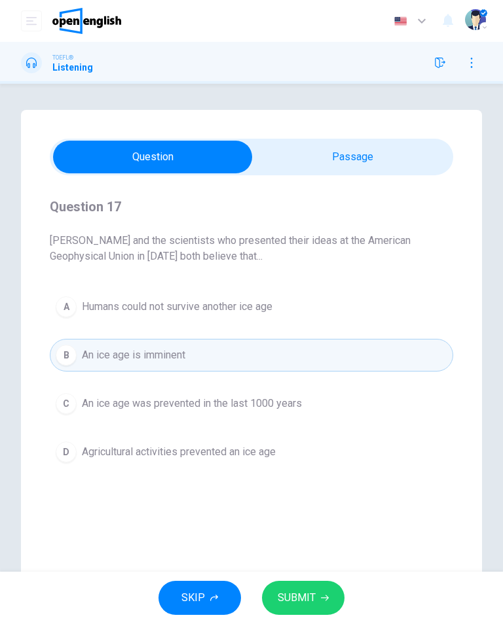
click at [311, 593] on span "SUBMIT" at bounding box center [296, 598] width 38 height 18
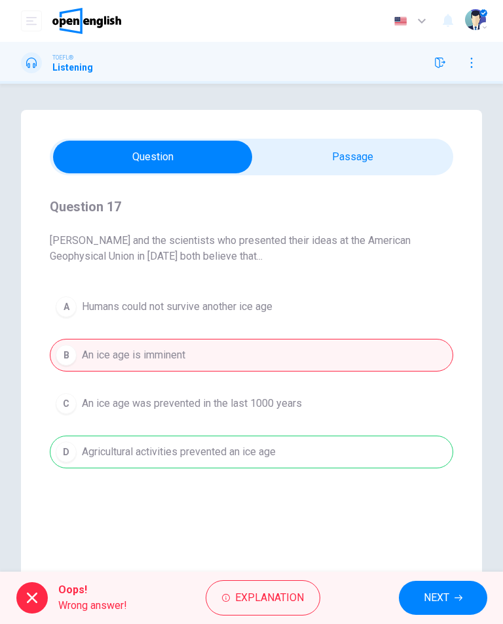
click at [430, 599] on span "NEXT" at bounding box center [436, 598] width 26 height 18
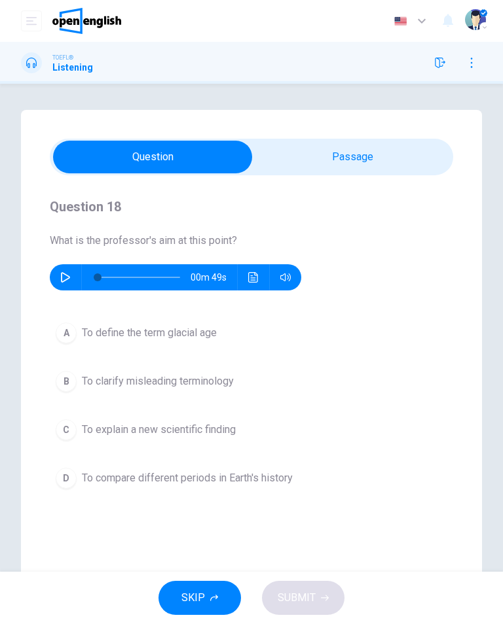
click at [65, 273] on icon "button" at bounding box center [65, 277] width 10 height 10
click at [221, 346] on button "A To define the term glacial age" at bounding box center [251, 333] width 403 height 33
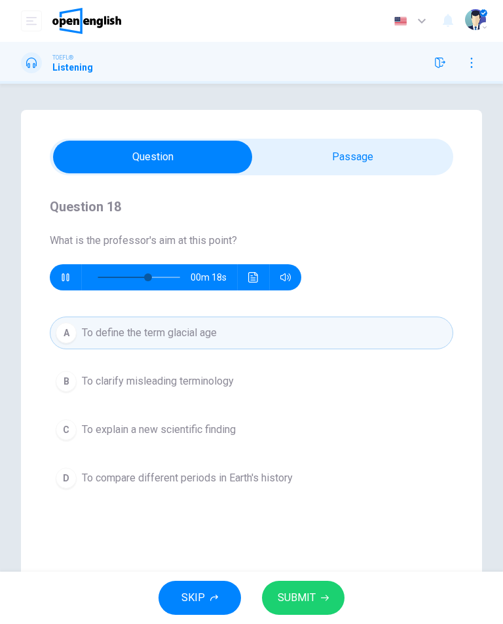
click at [300, 600] on span "SUBMIT" at bounding box center [296, 598] width 38 height 18
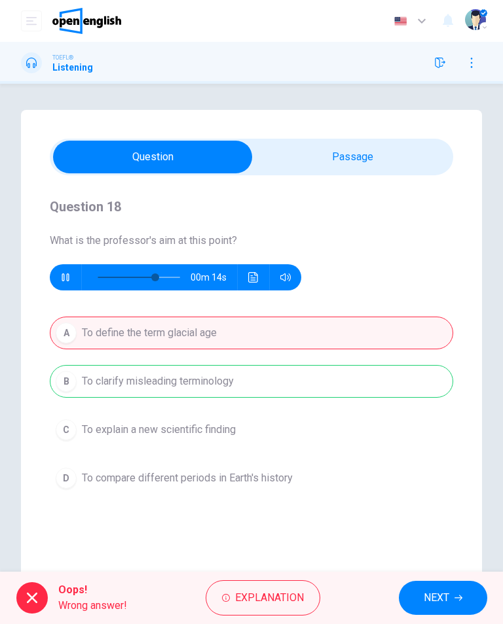
click at [438, 596] on span "NEXT" at bounding box center [436, 598] width 26 height 18
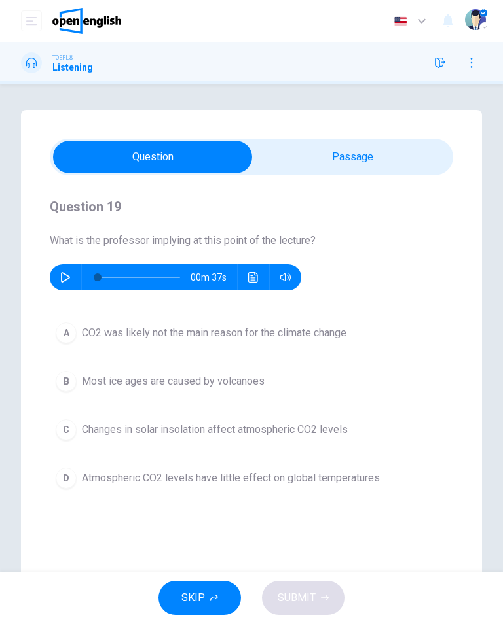
click at [57, 281] on button "button" at bounding box center [65, 277] width 21 height 26
type input "*"
click at [400, 329] on button "A CO2 was likely not the main reason for the climate change" at bounding box center [251, 333] width 403 height 33
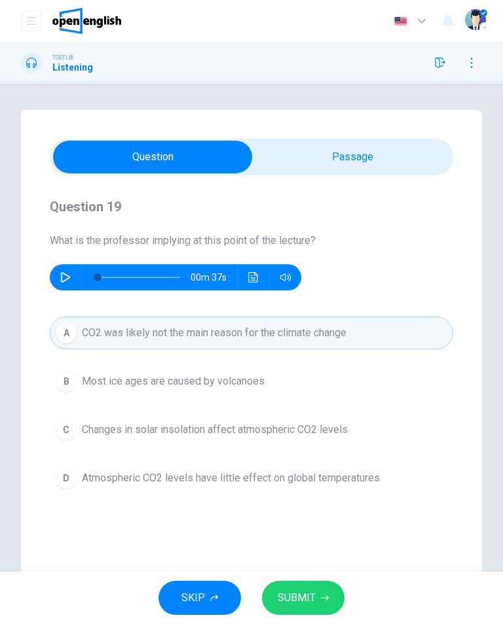
click at [304, 590] on span "SUBMIT" at bounding box center [296, 598] width 38 height 18
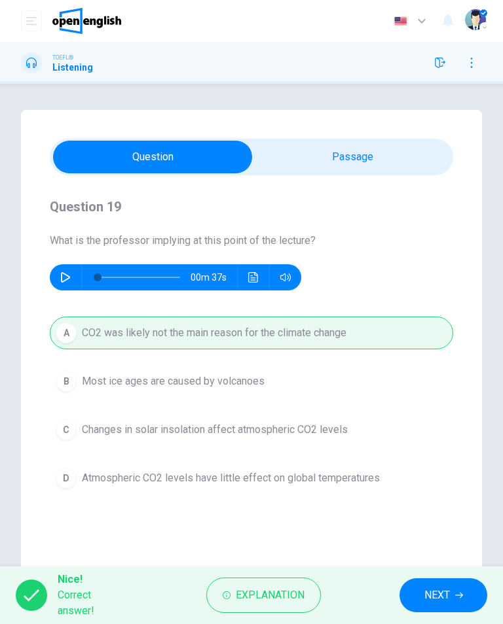
click at [437, 608] on button "NEXT" at bounding box center [443, 595] width 88 height 34
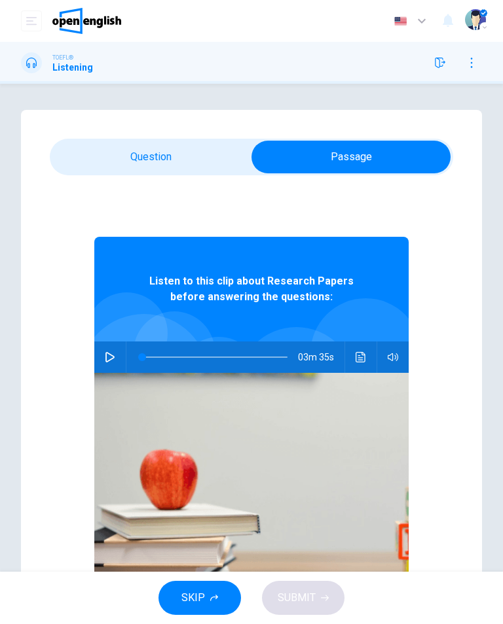
click at [365, 366] on button "Click to see the audio transcription" at bounding box center [360, 357] width 21 height 31
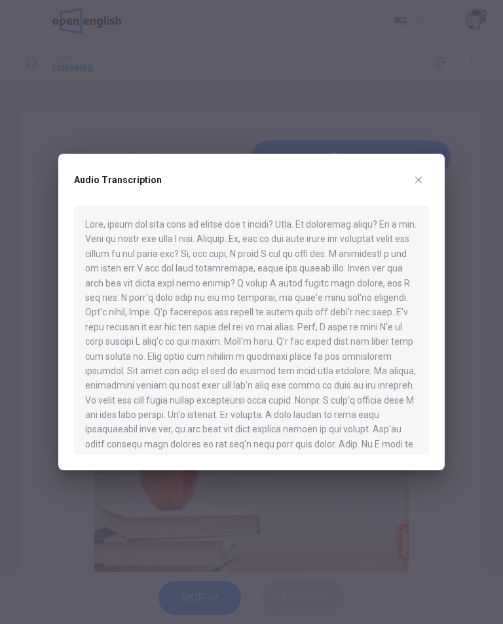
click at [419, 173] on button "button" at bounding box center [418, 179] width 21 height 21
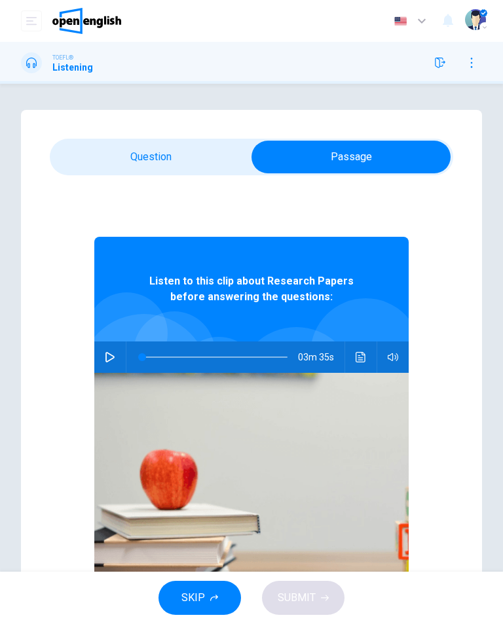
click at [436, 60] on icon "button" at bounding box center [440, 63] width 10 height 10
